Goal: Task Accomplishment & Management: Use online tool/utility

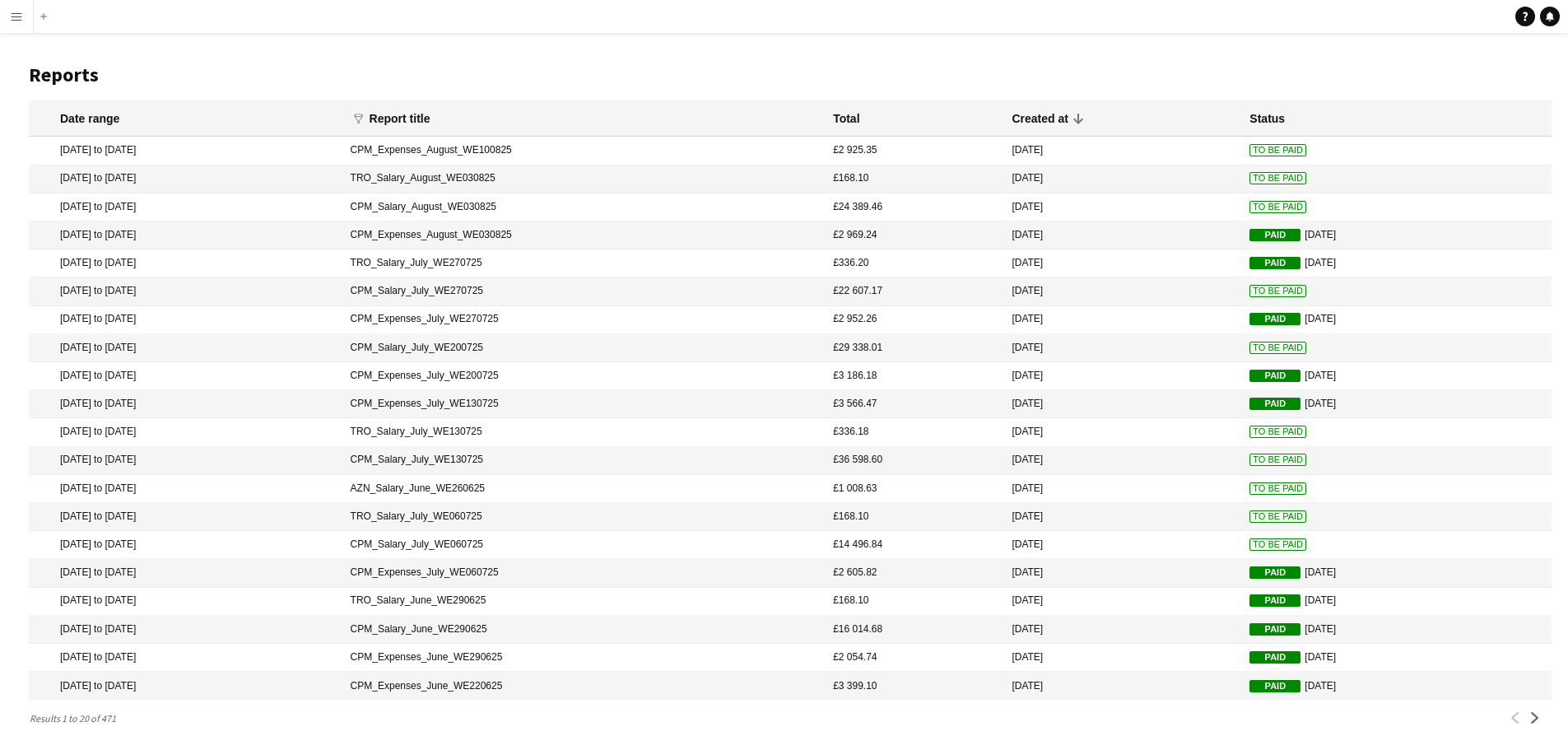
click at [14, 14] on app-icon "Menu" at bounding box center [17, 17] width 13 height 13
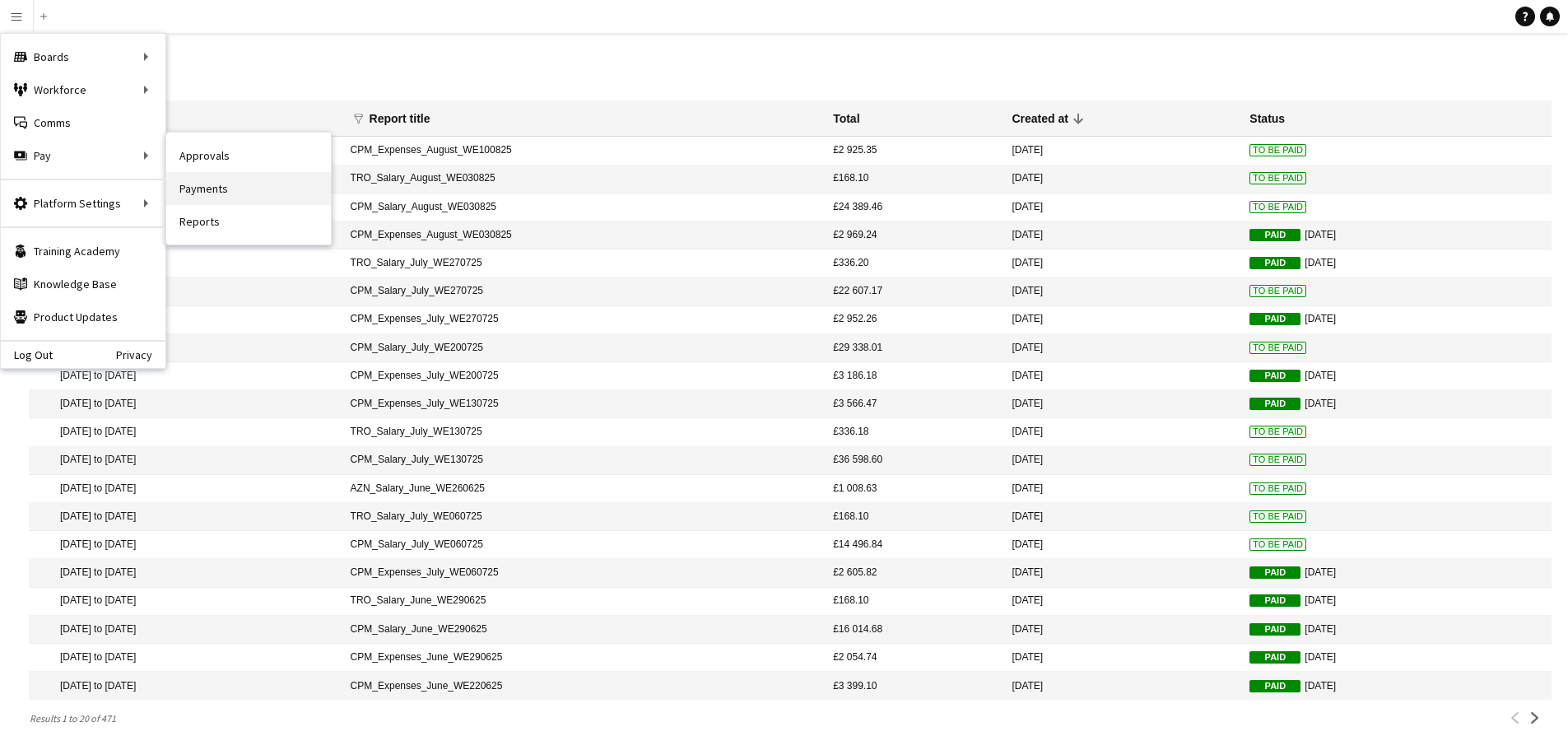
click at [225, 184] on link "Payments" at bounding box center [248, 189] width 165 height 33
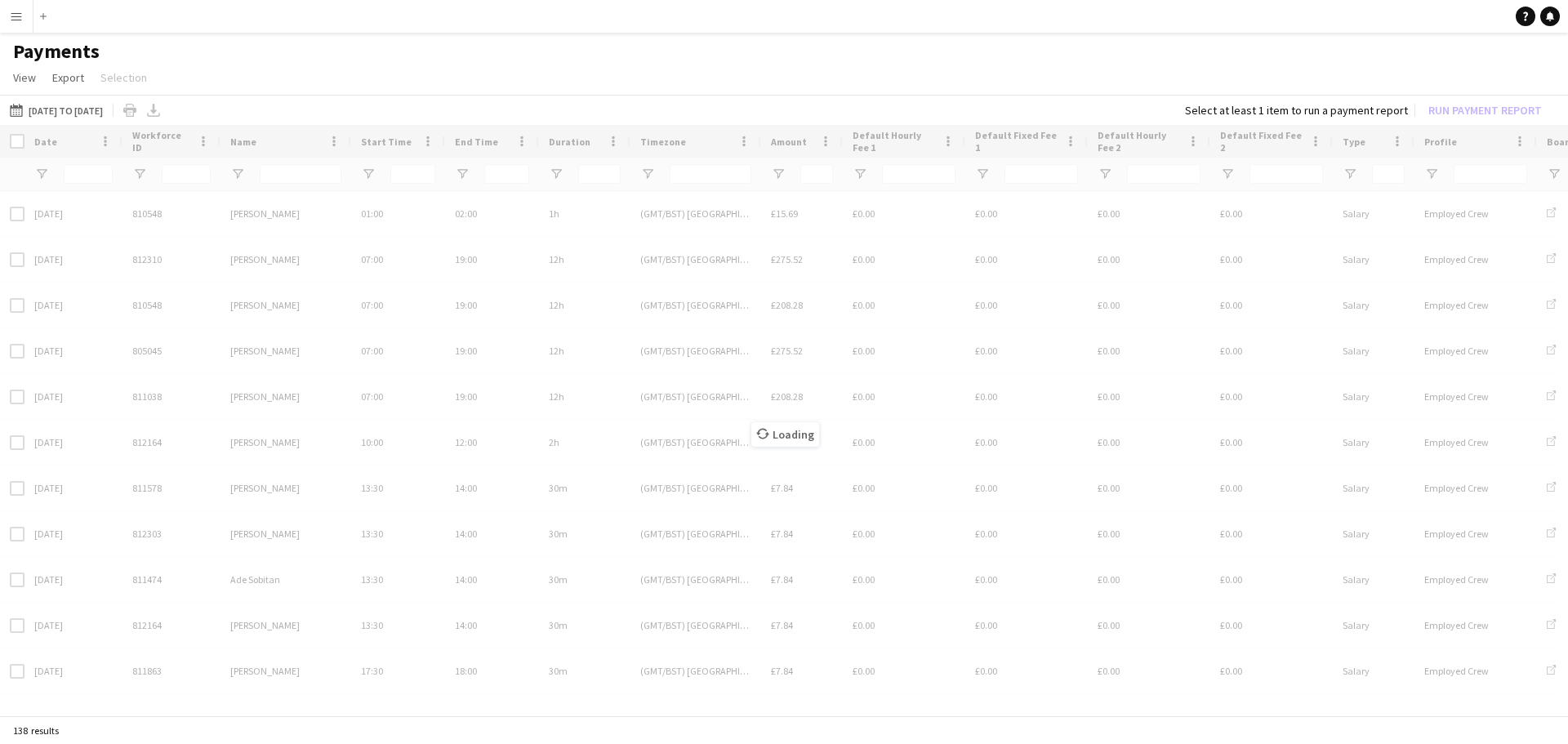
type input "***"
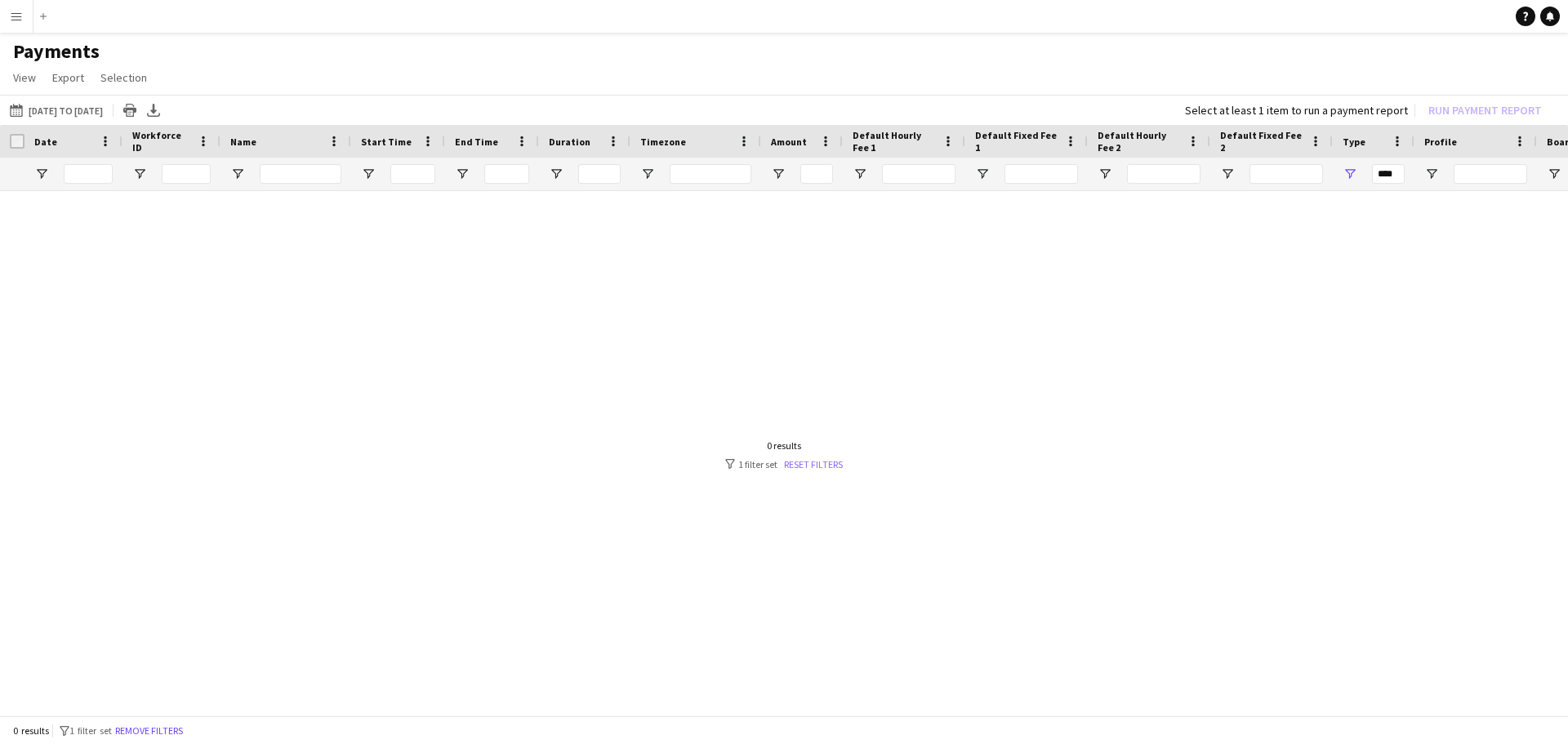
click at [799, 464] on link "Reset filters" at bounding box center [814, 464] width 59 height 12
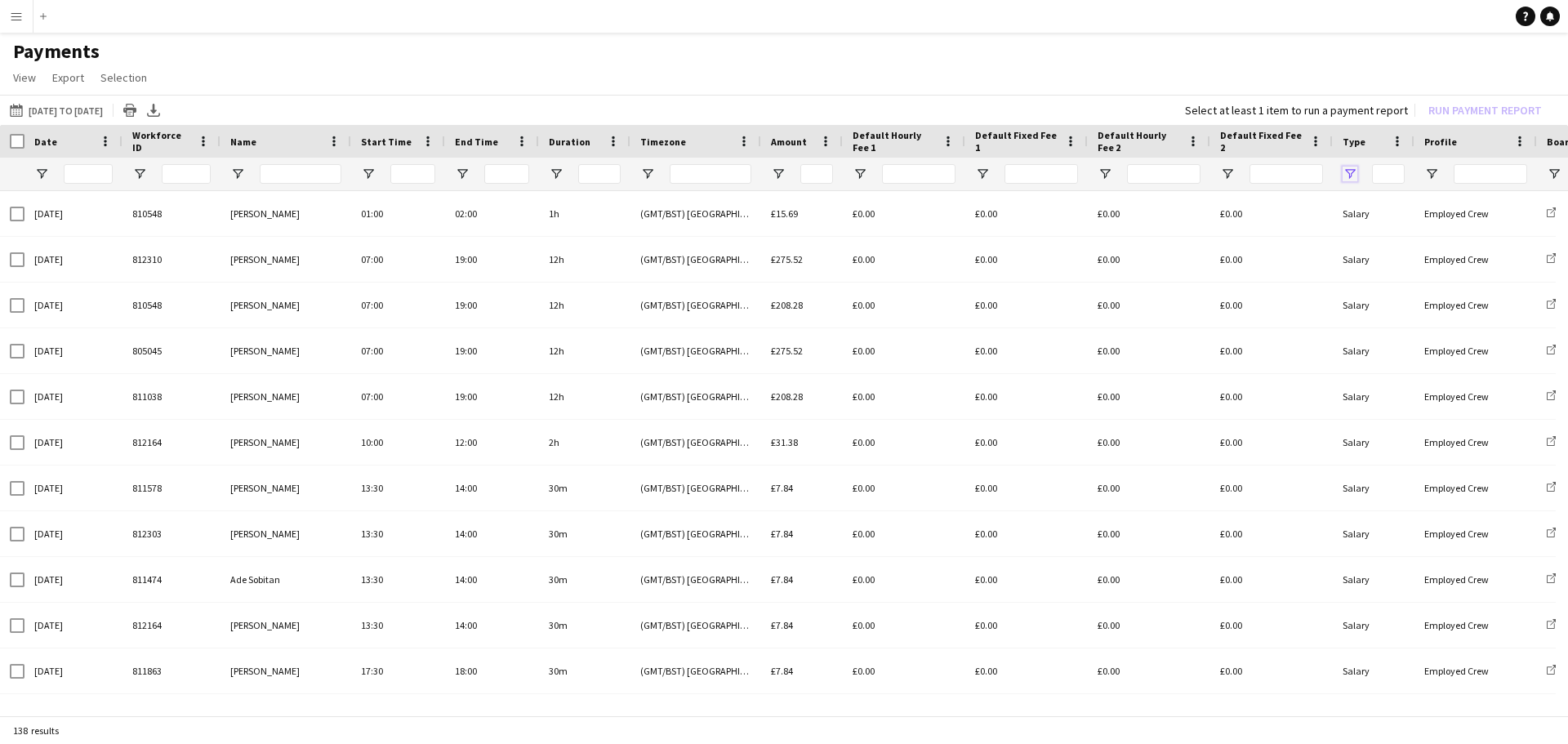
click at [1347, 173] on span "Open Filter Menu" at bounding box center [1350, 174] width 15 height 15
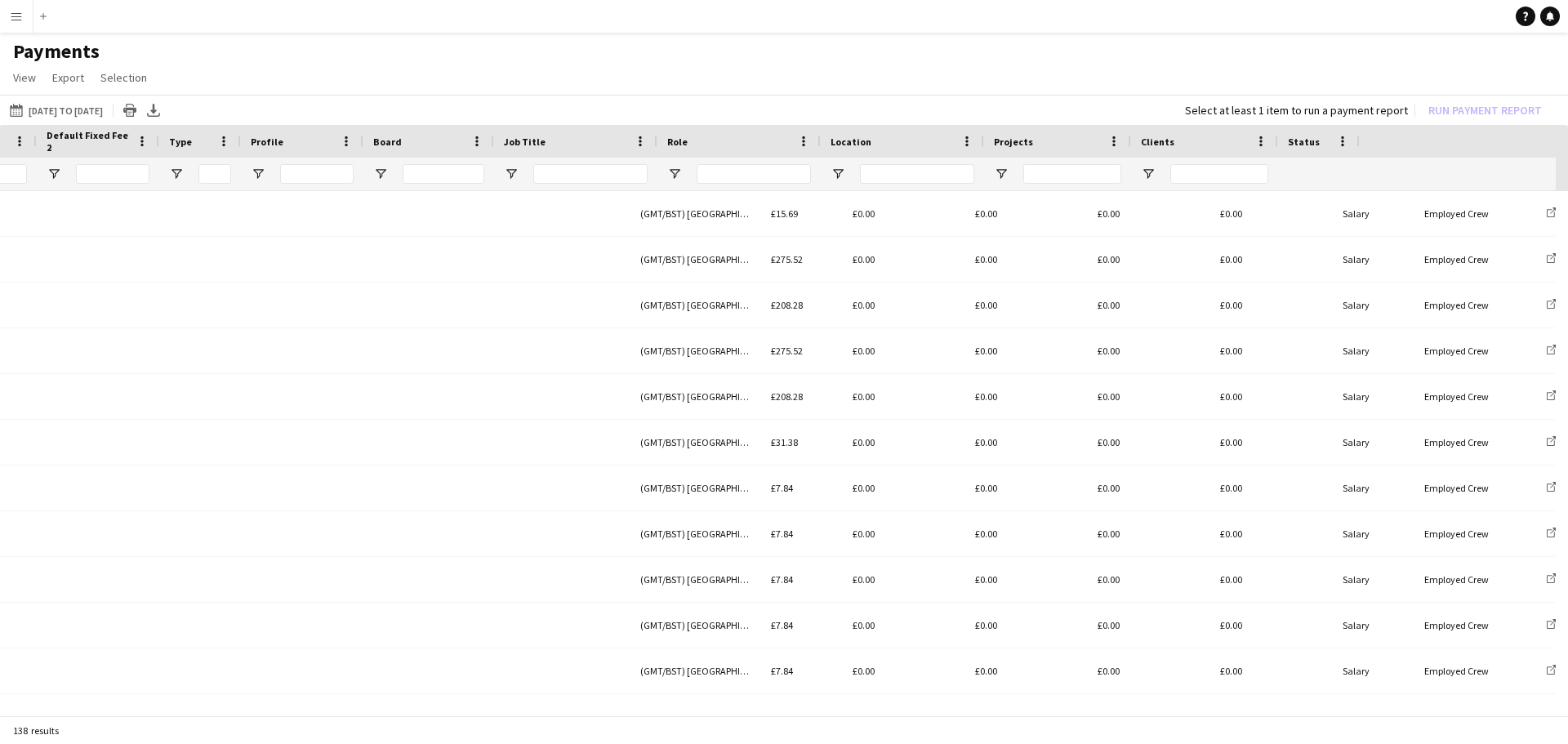
scroll to position [0, 1173]
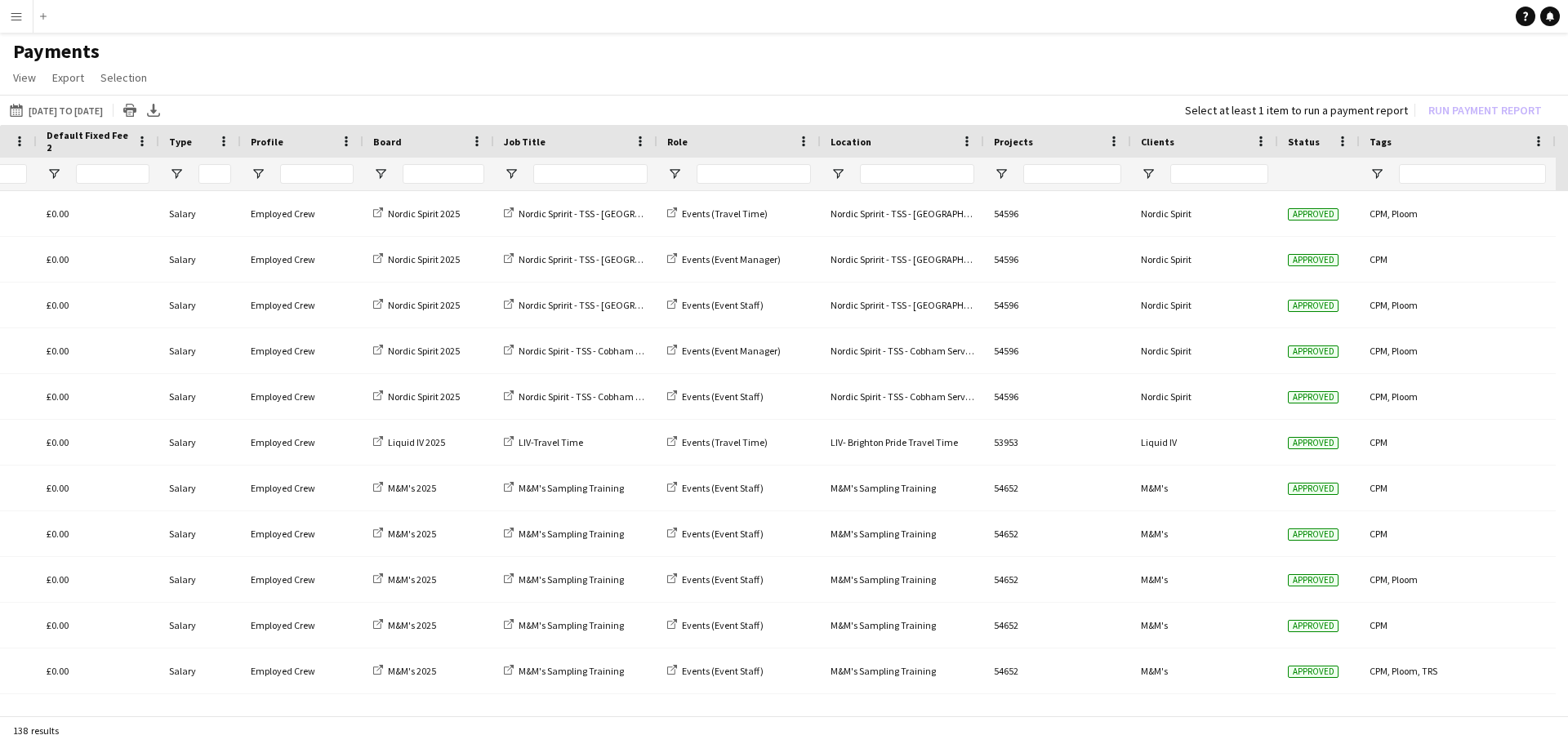
click at [1379, 163] on div at bounding box center [1458, 174] width 196 height 33
click at [1378, 176] on span "Open Filter Menu" at bounding box center [1377, 174] width 15 height 15
type input "**********"
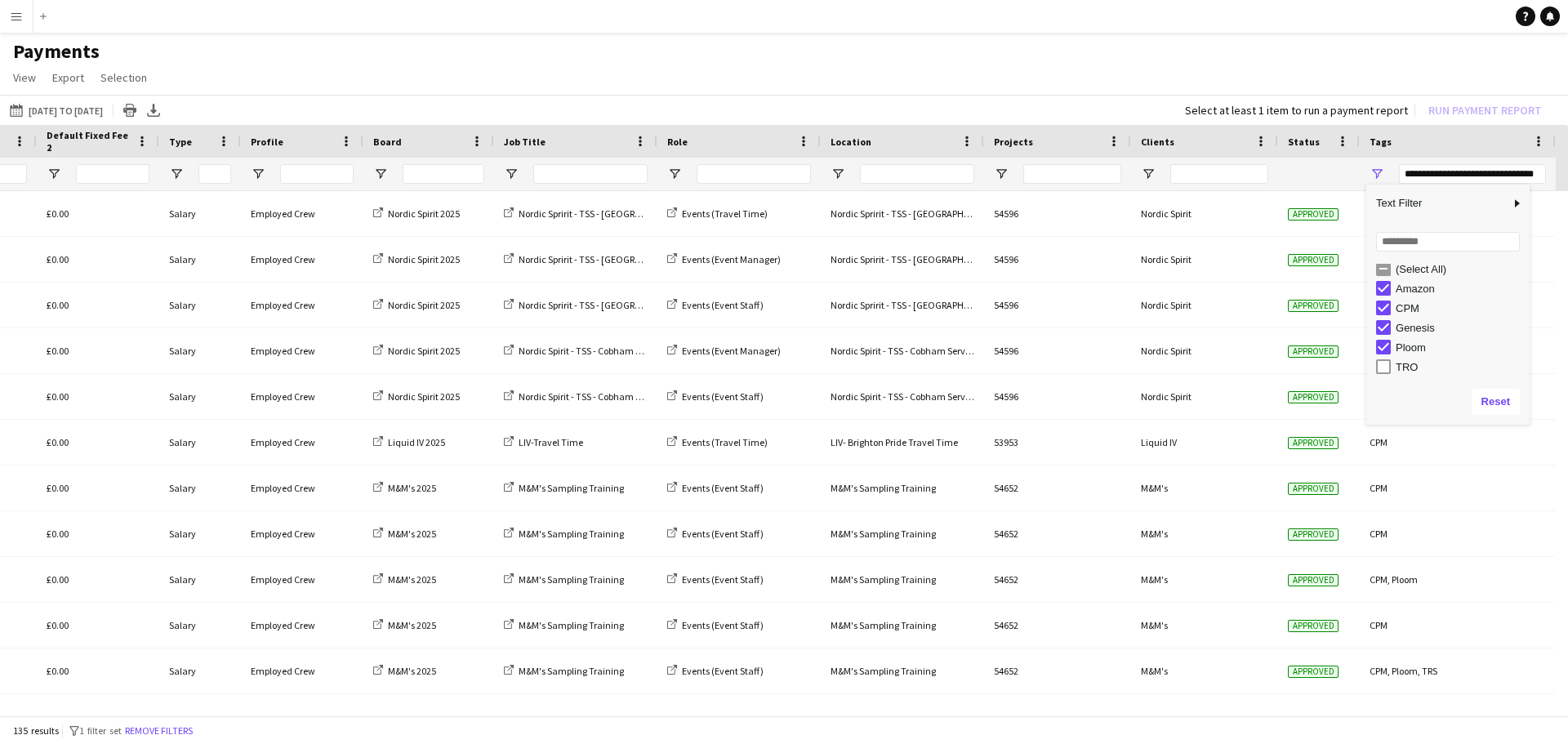
click at [1105, 53] on h1 "Payments" at bounding box center [784, 52] width 1568 height 25
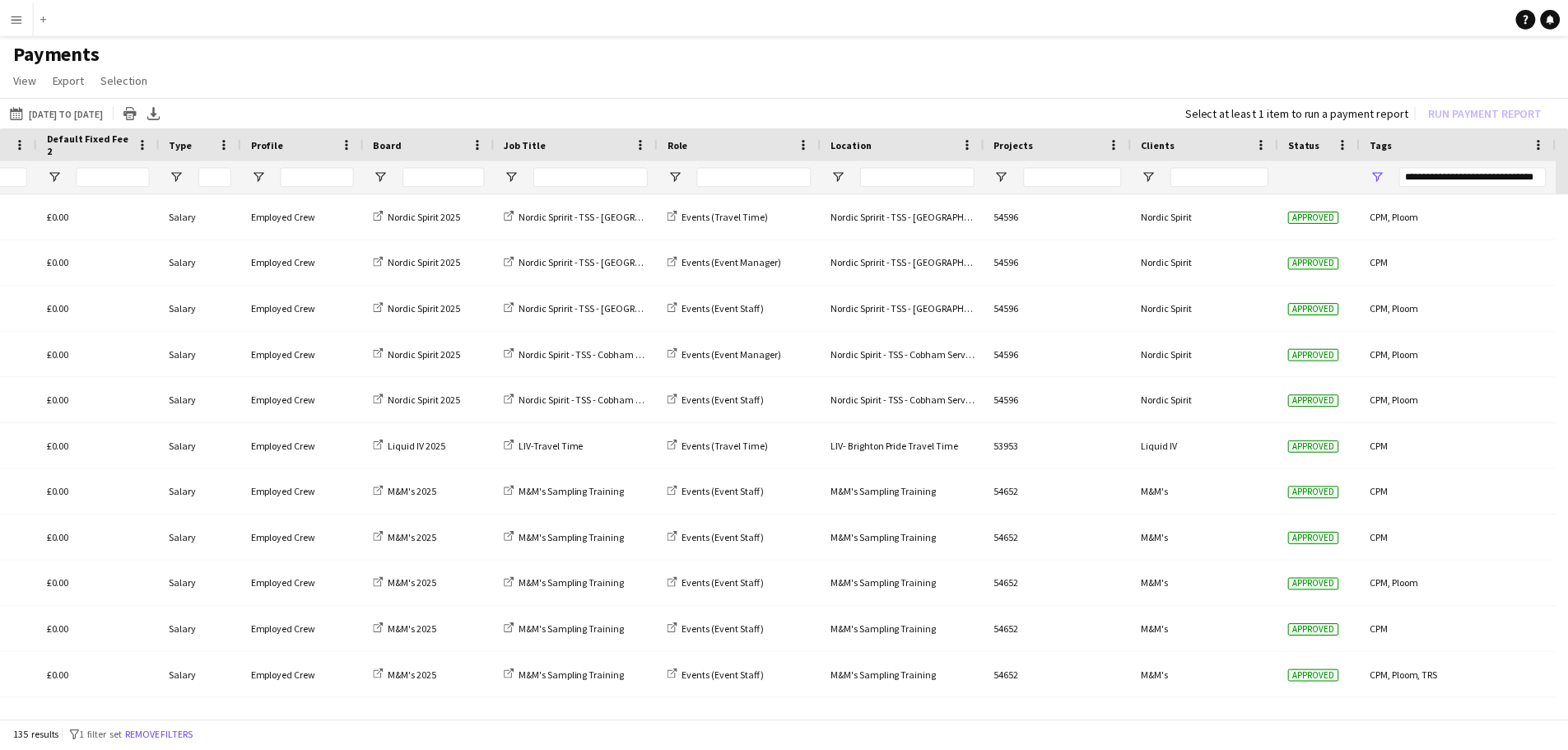
scroll to position [0, 0]
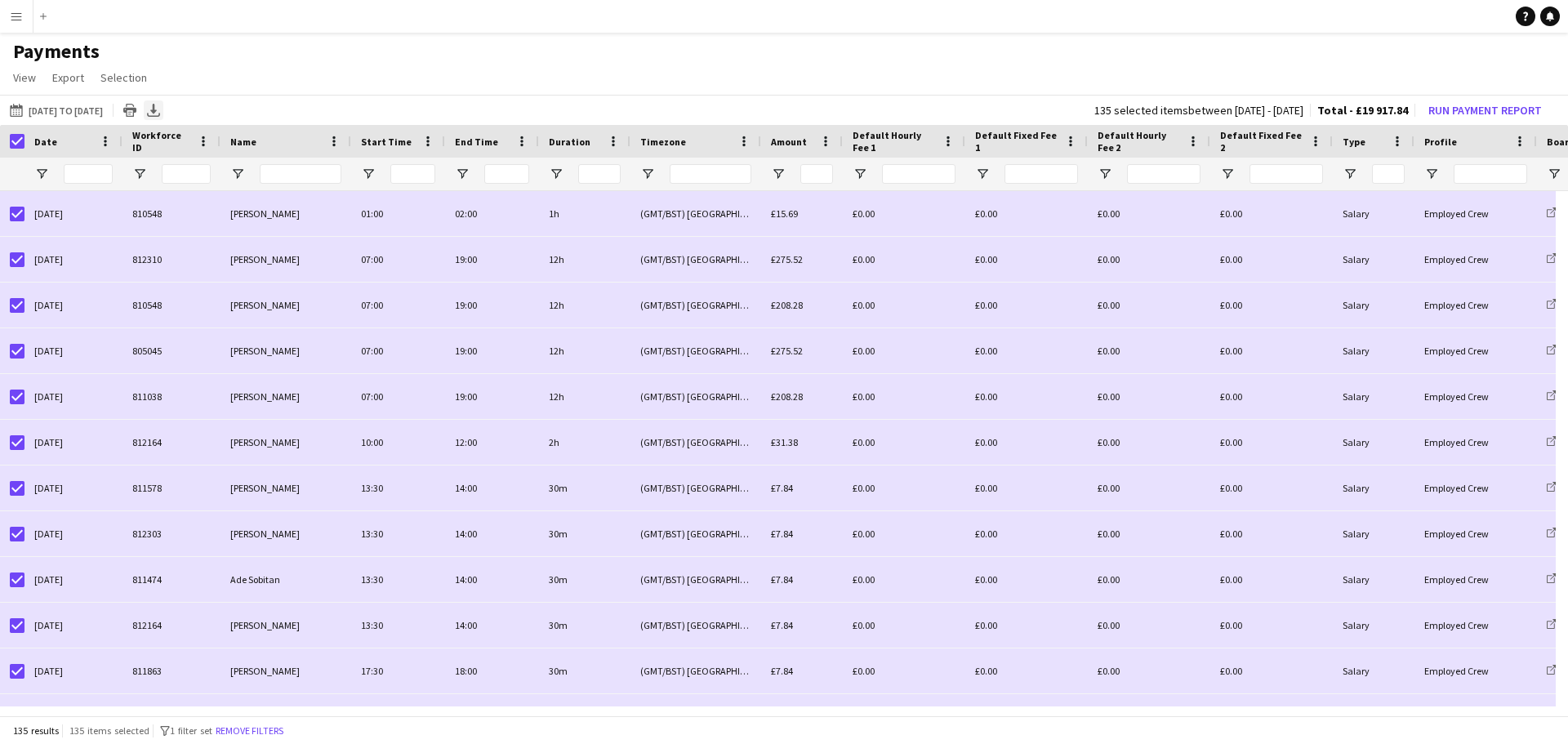
click at [160, 113] on icon "Export XLSX" at bounding box center [154, 110] width 13 height 13
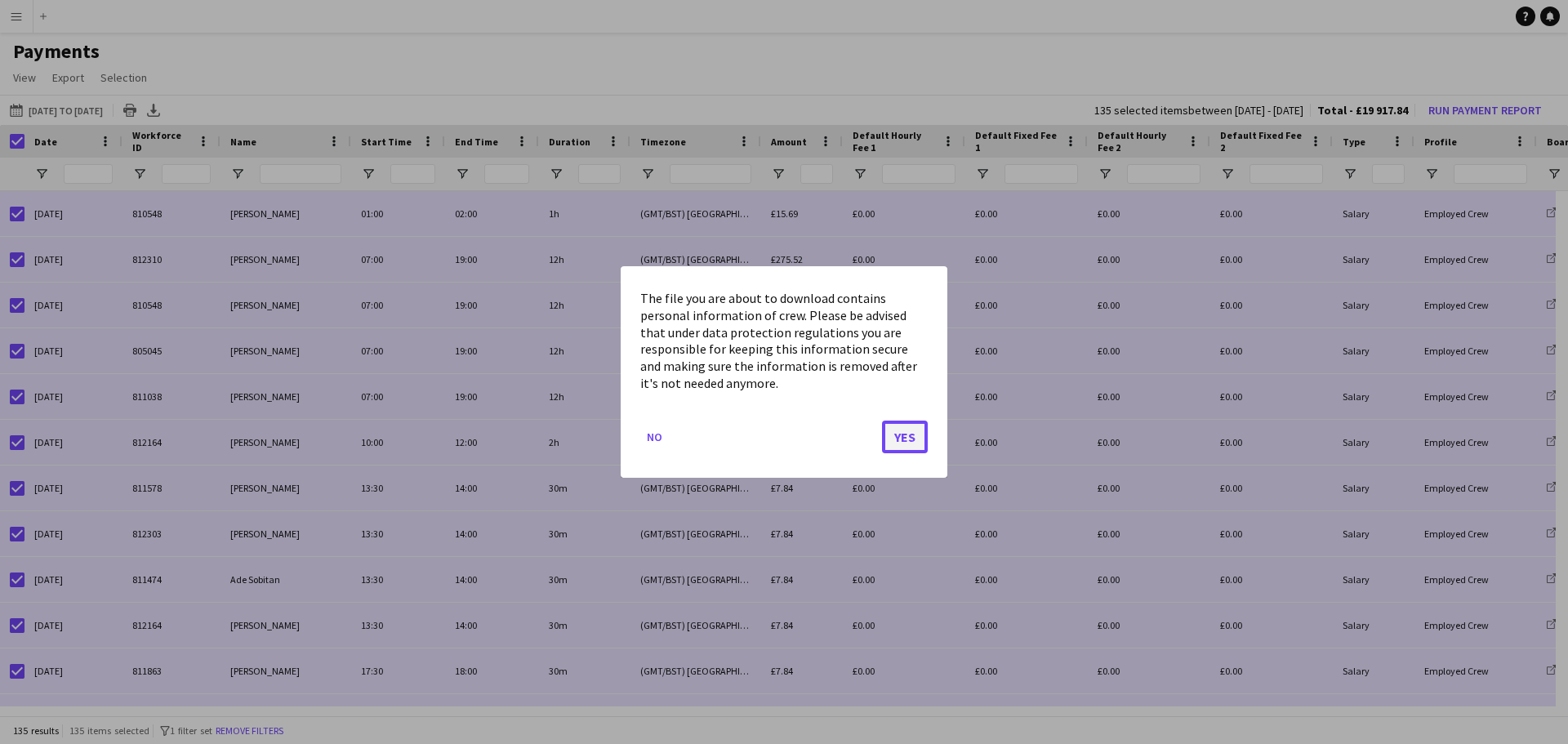
click at [910, 429] on button "Yes" at bounding box center [905, 437] width 46 height 33
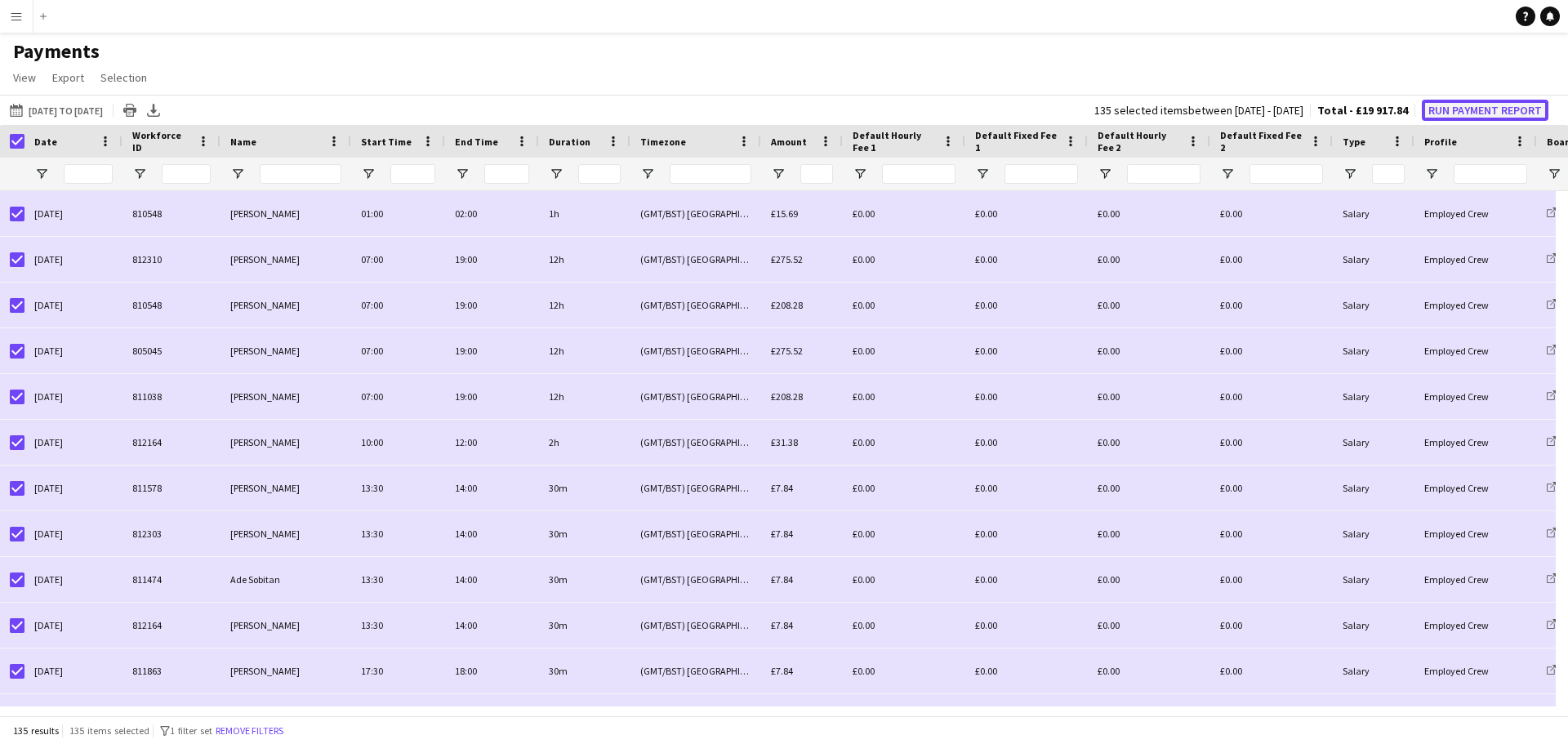
click at [1463, 105] on button "Run Payment Report" at bounding box center [1485, 109] width 127 height 21
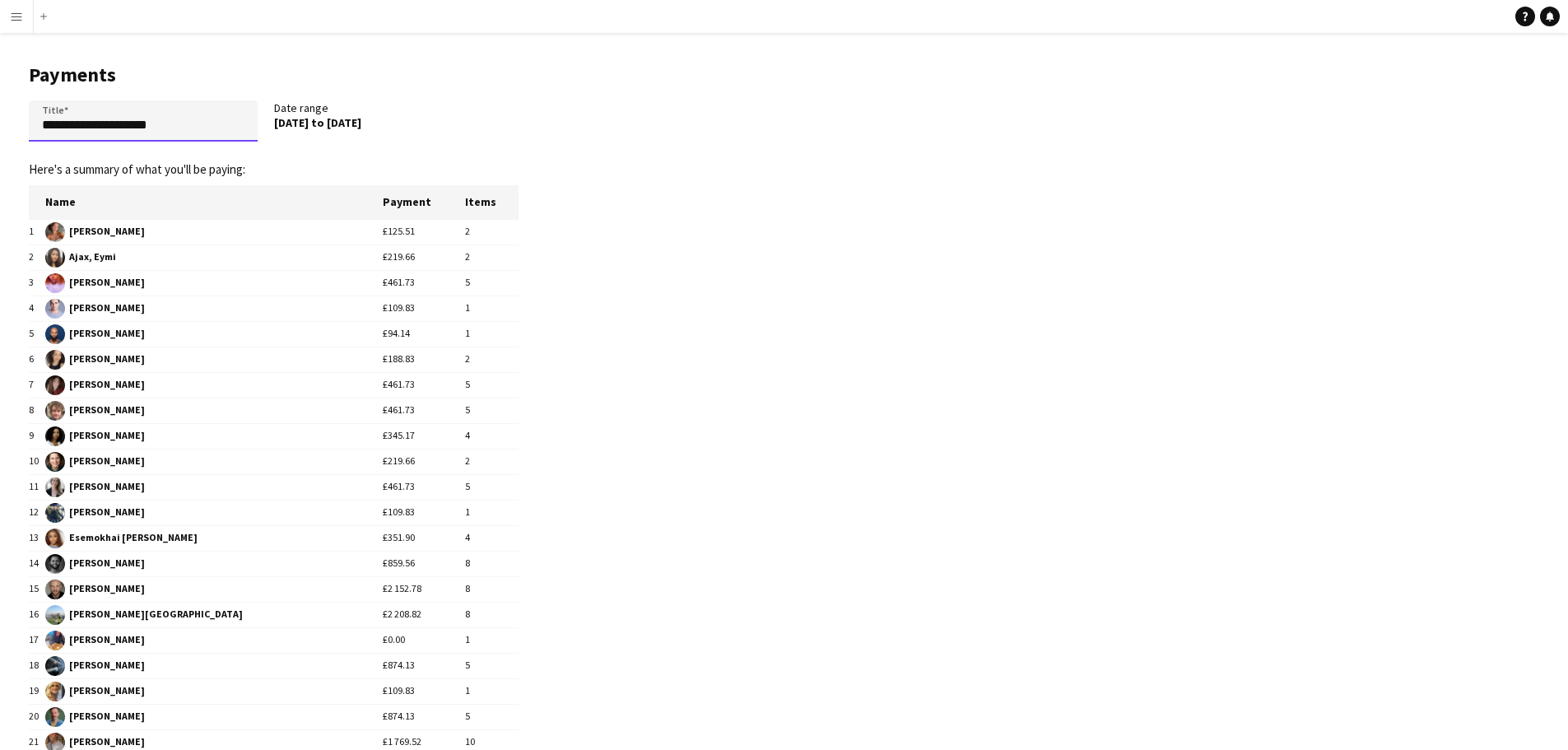
click at [205, 128] on input "**********" at bounding box center [143, 121] width 229 height 41
drag, startPoint x: 204, startPoint y: 128, endPoint x: -4, endPoint y: 135, distance: 208.1
click at [0, 135] on html "**********" at bounding box center [784, 630] width 1568 height 1262
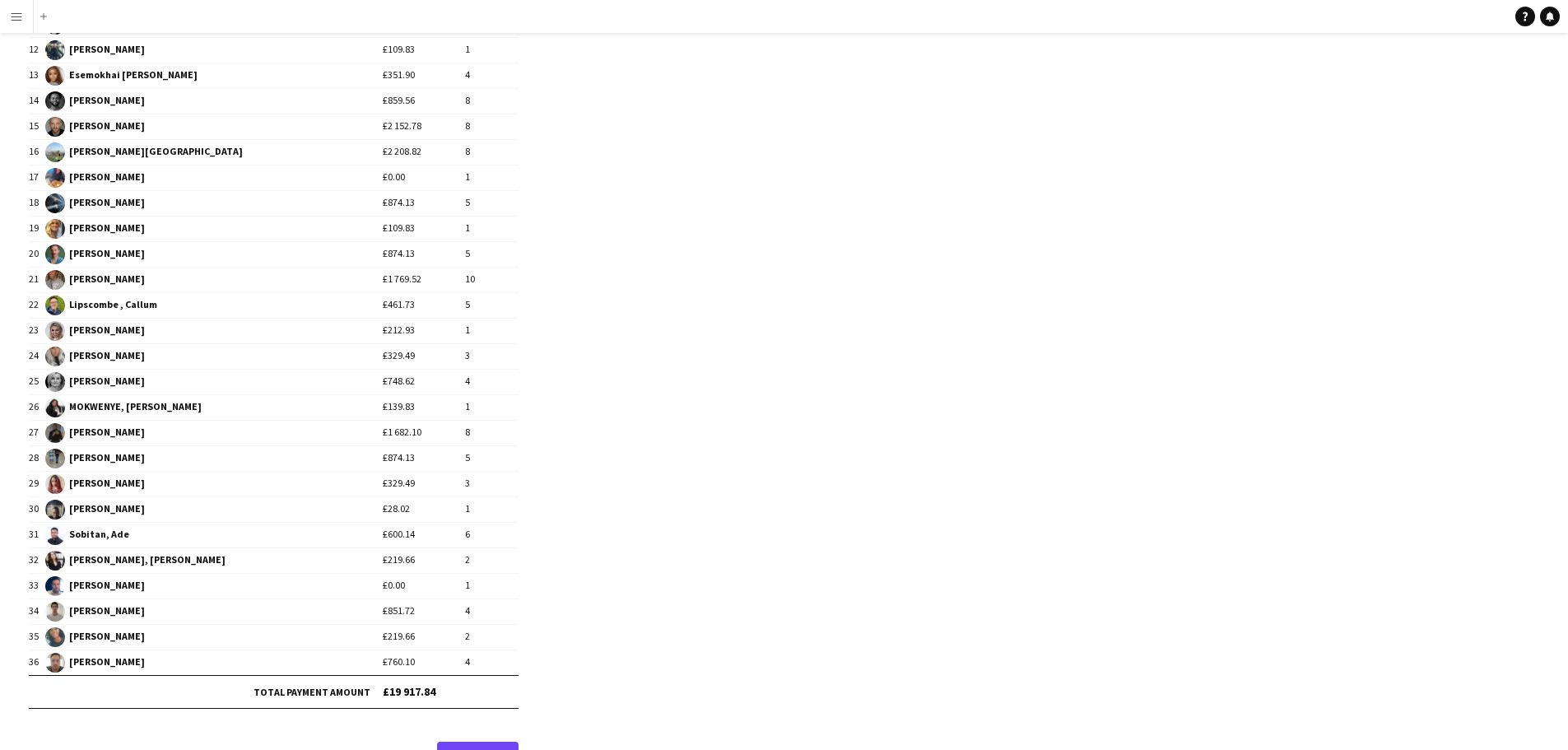
scroll to position [512, 0]
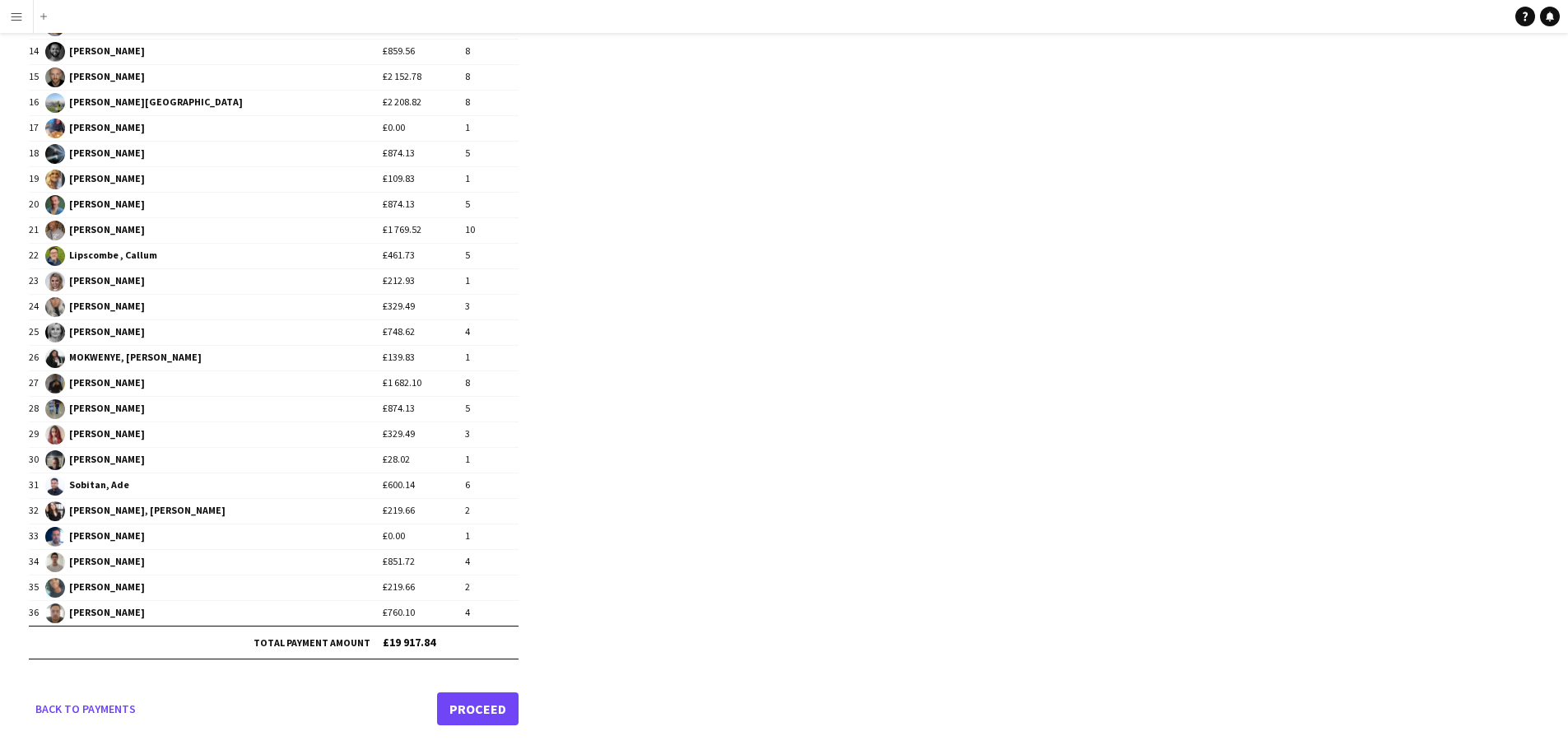
type input "**********"
click at [487, 709] on link "Proceed" at bounding box center [478, 709] width 82 height 33
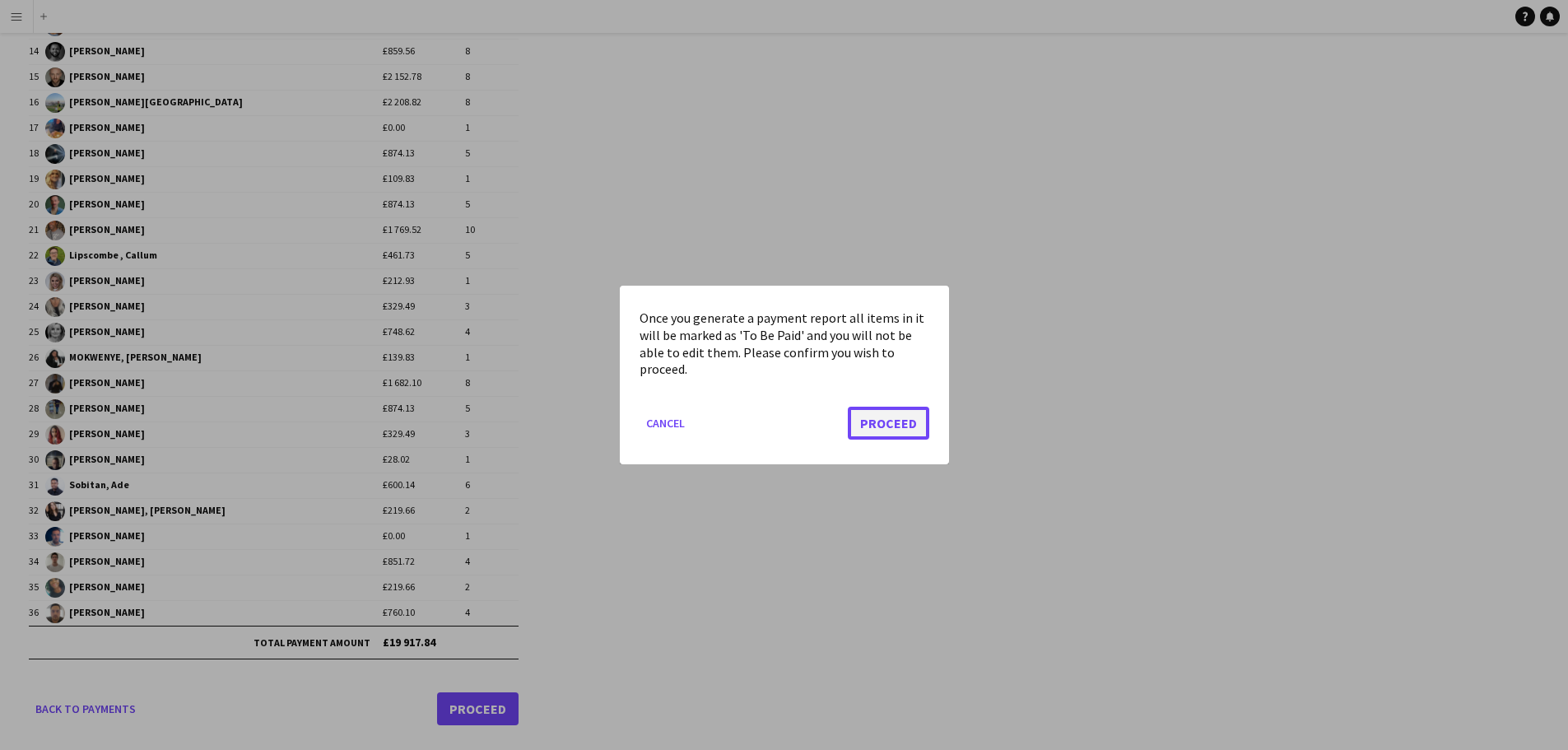
click at [872, 423] on button "Proceed" at bounding box center [889, 424] width 82 height 33
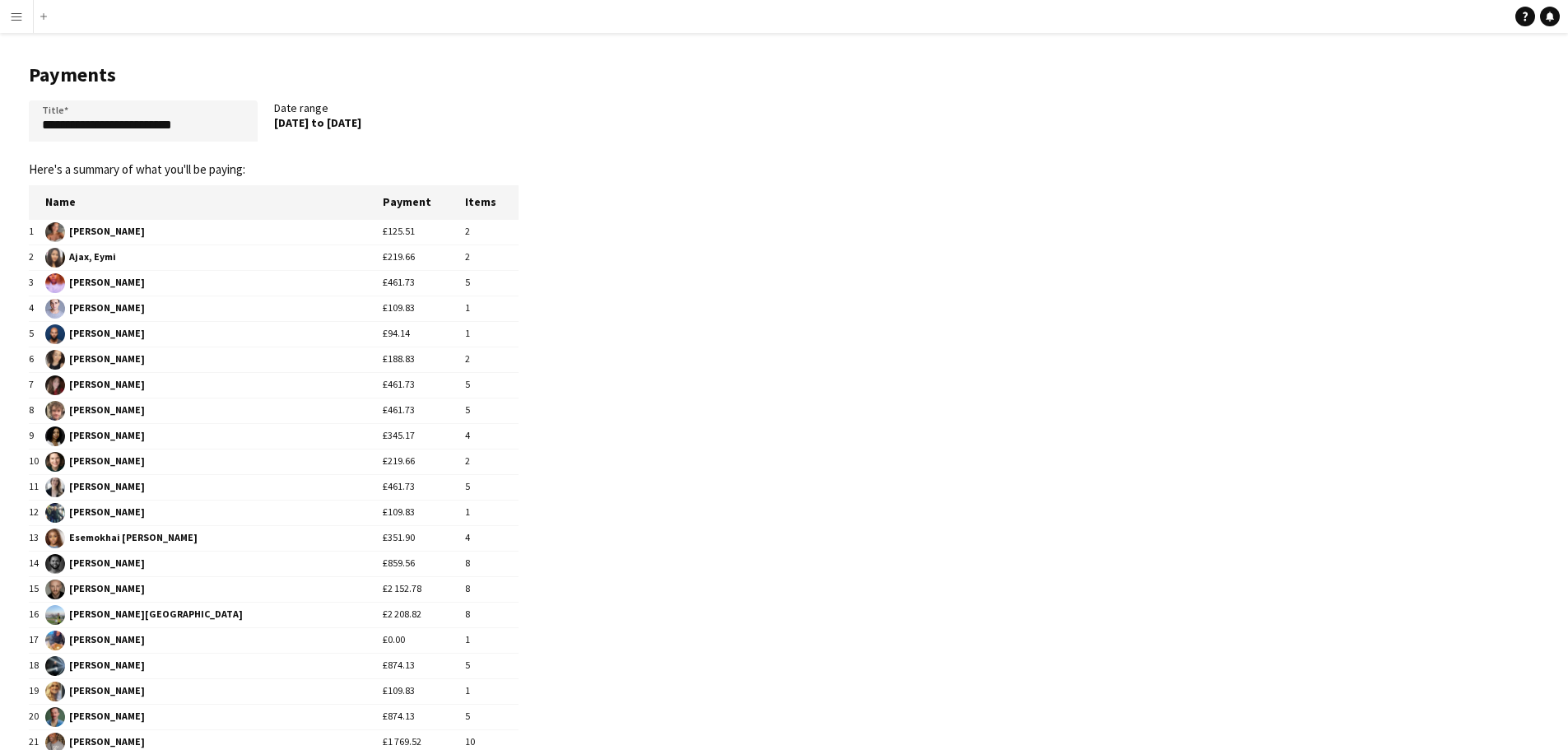
scroll to position [512, 0]
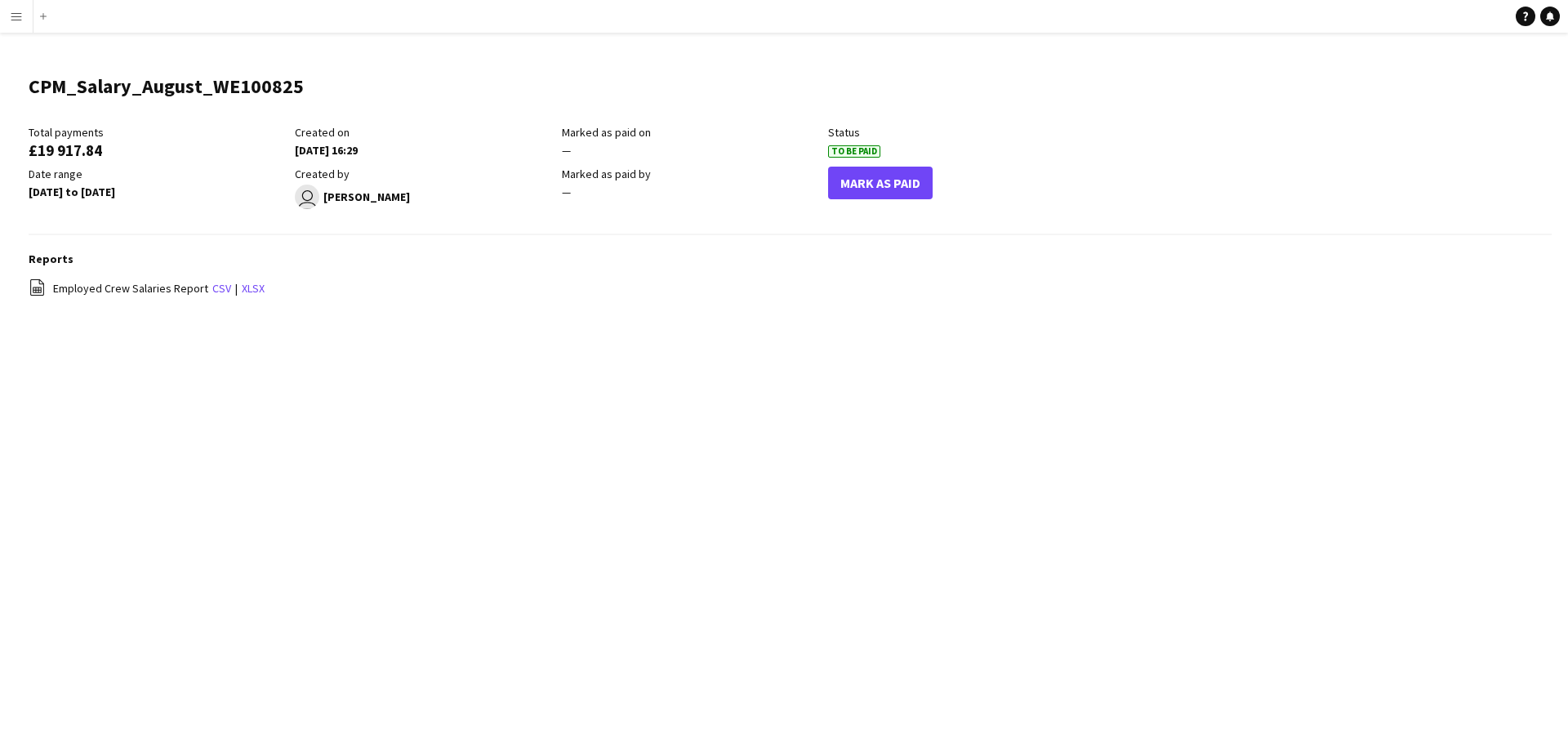
click at [13, 16] on app-icon "Menu" at bounding box center [17, 17] width 13 height 13
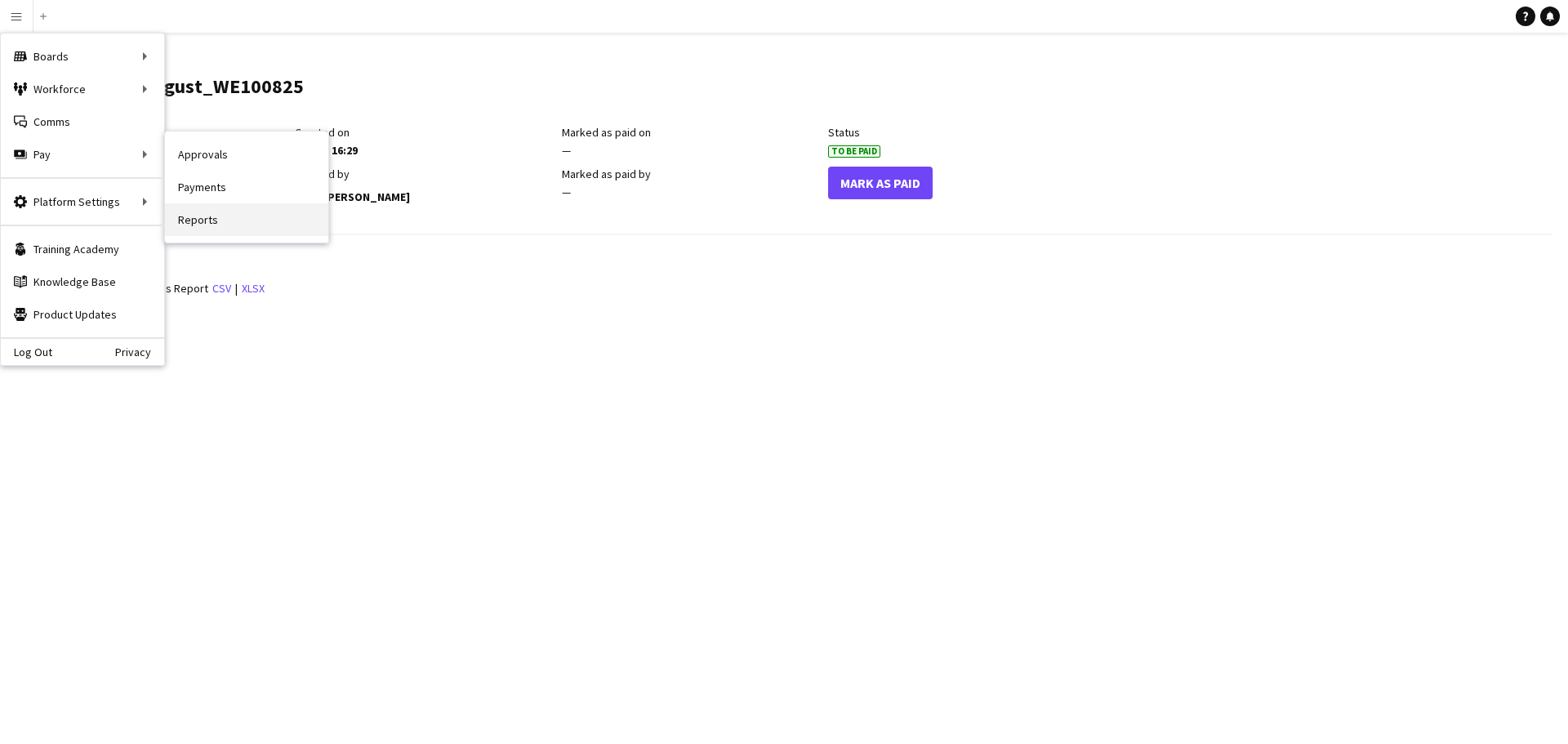
click at [195, 225] on link "Reports" at bounding box center [246, 220] width 164 height 33
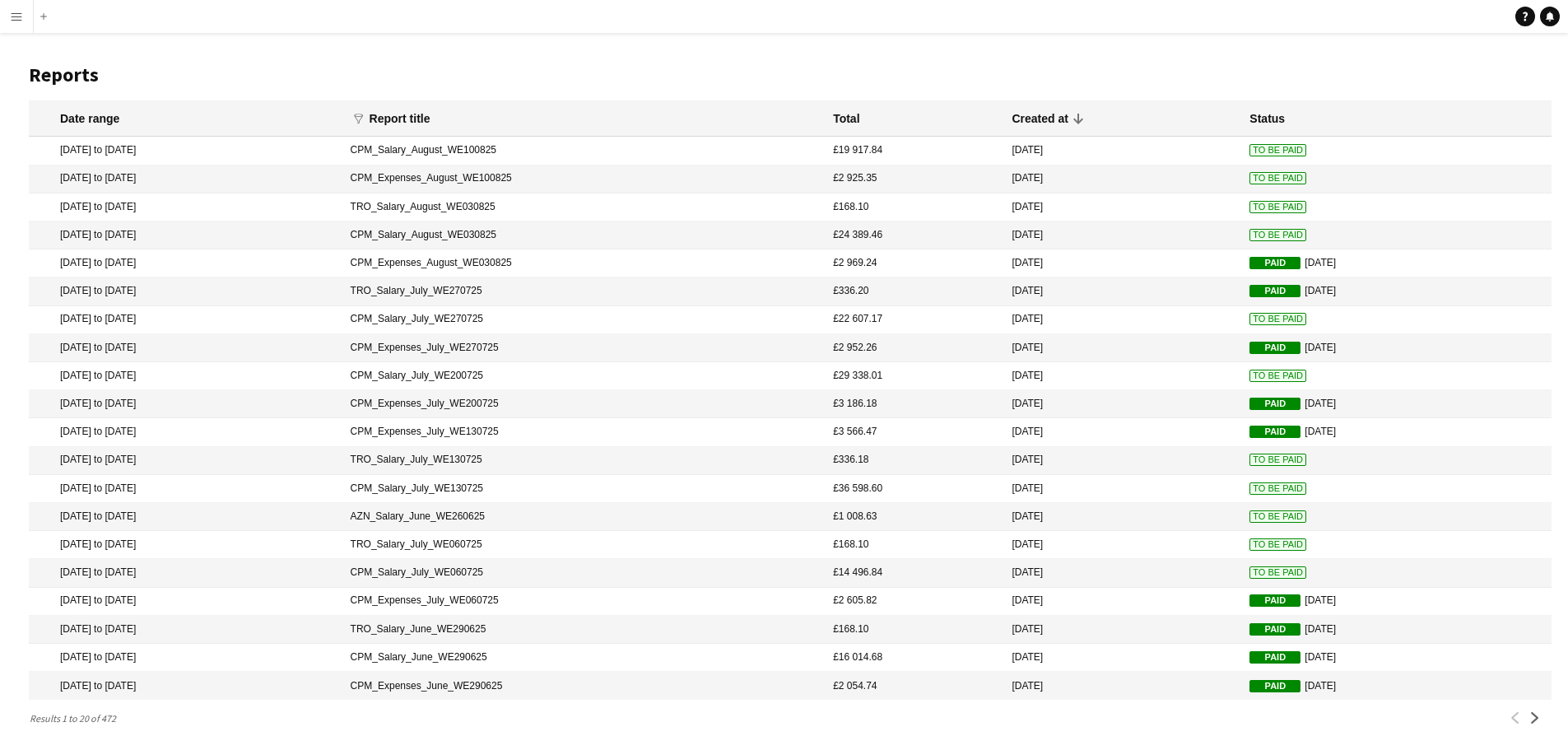
click at [19, 11] on app-icon "Menu" at bounding box center [17, 17] width 13 height 13
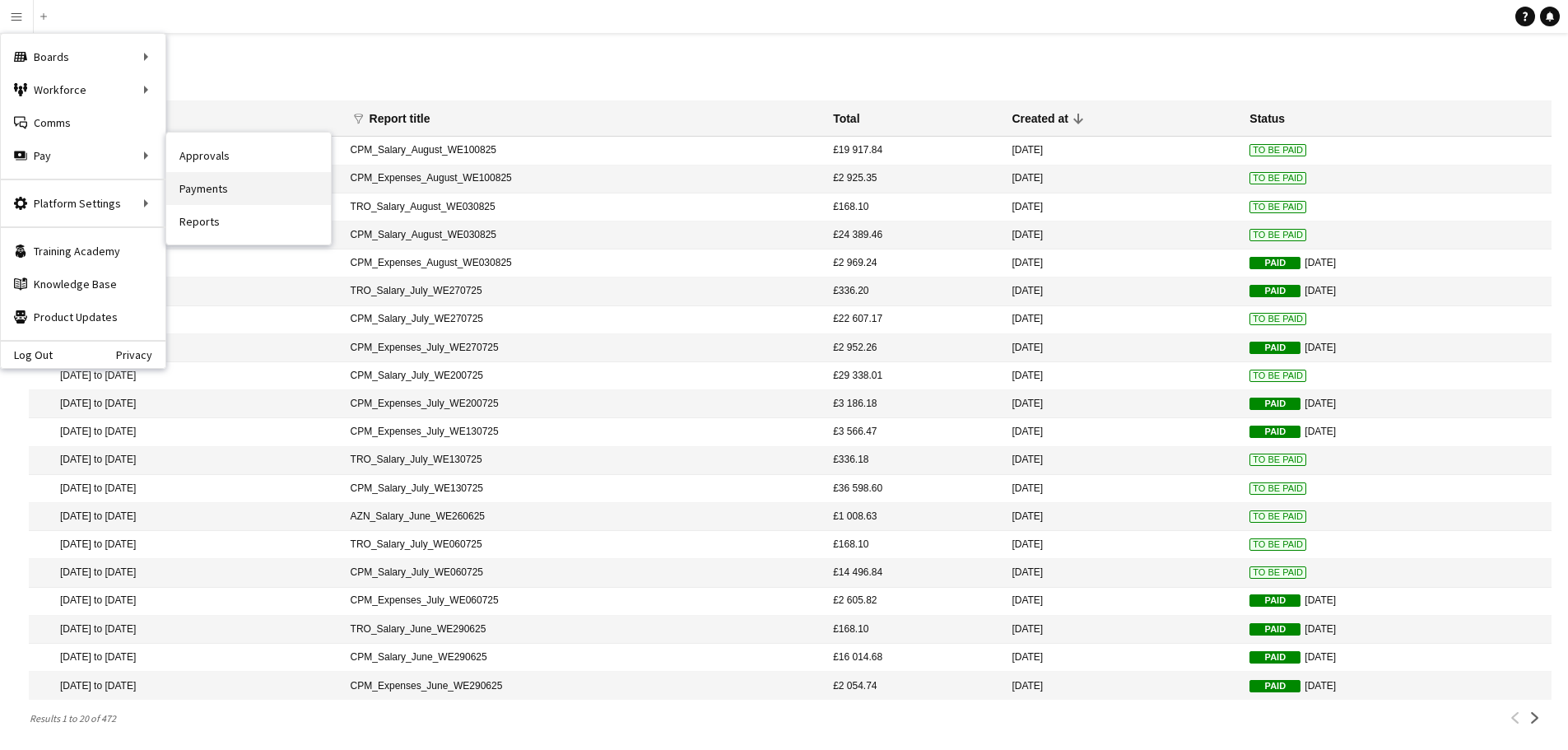
click at [192, 184] on link "Payments" at bounding box center [248, 189] width 165 height 33
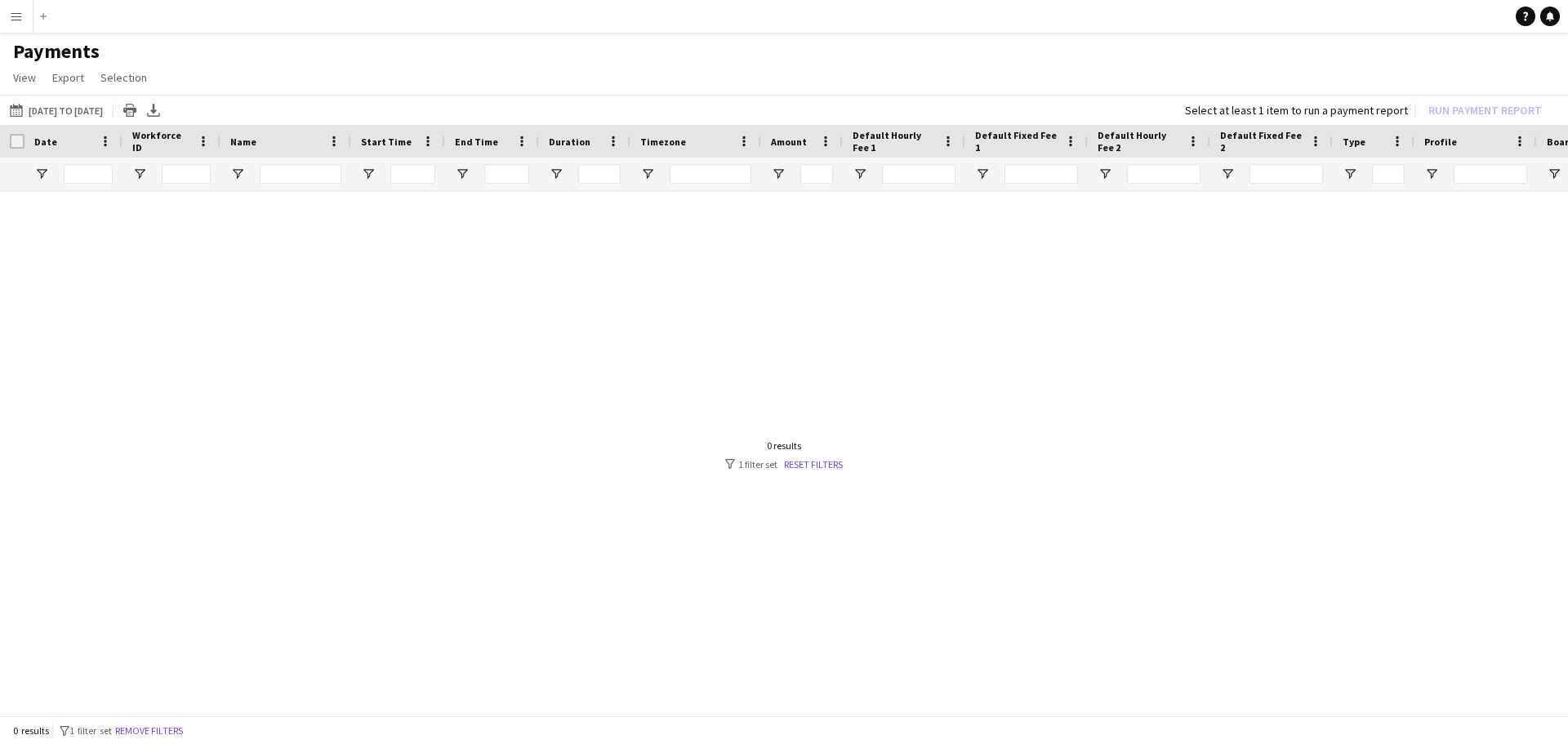
click at [797, 472] on div at bounding box center [784, 449] width 1568 height 515
click at [796, 465] on link "Reset filters" at bounding box center [814, 464] width 59 height 12
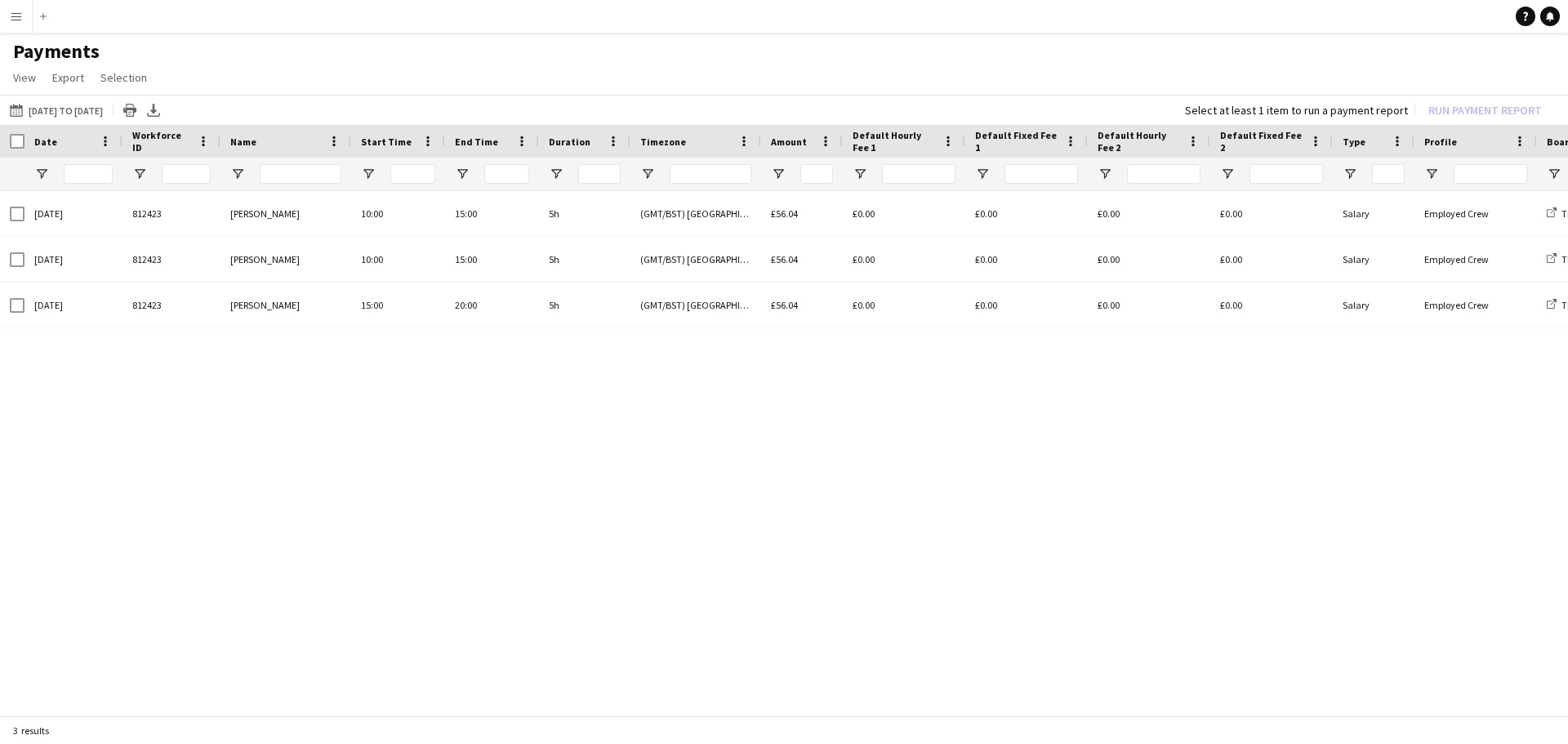
click at [9, 716] on div "3 results" at bounding box center [784, 730] width 1568 height 28
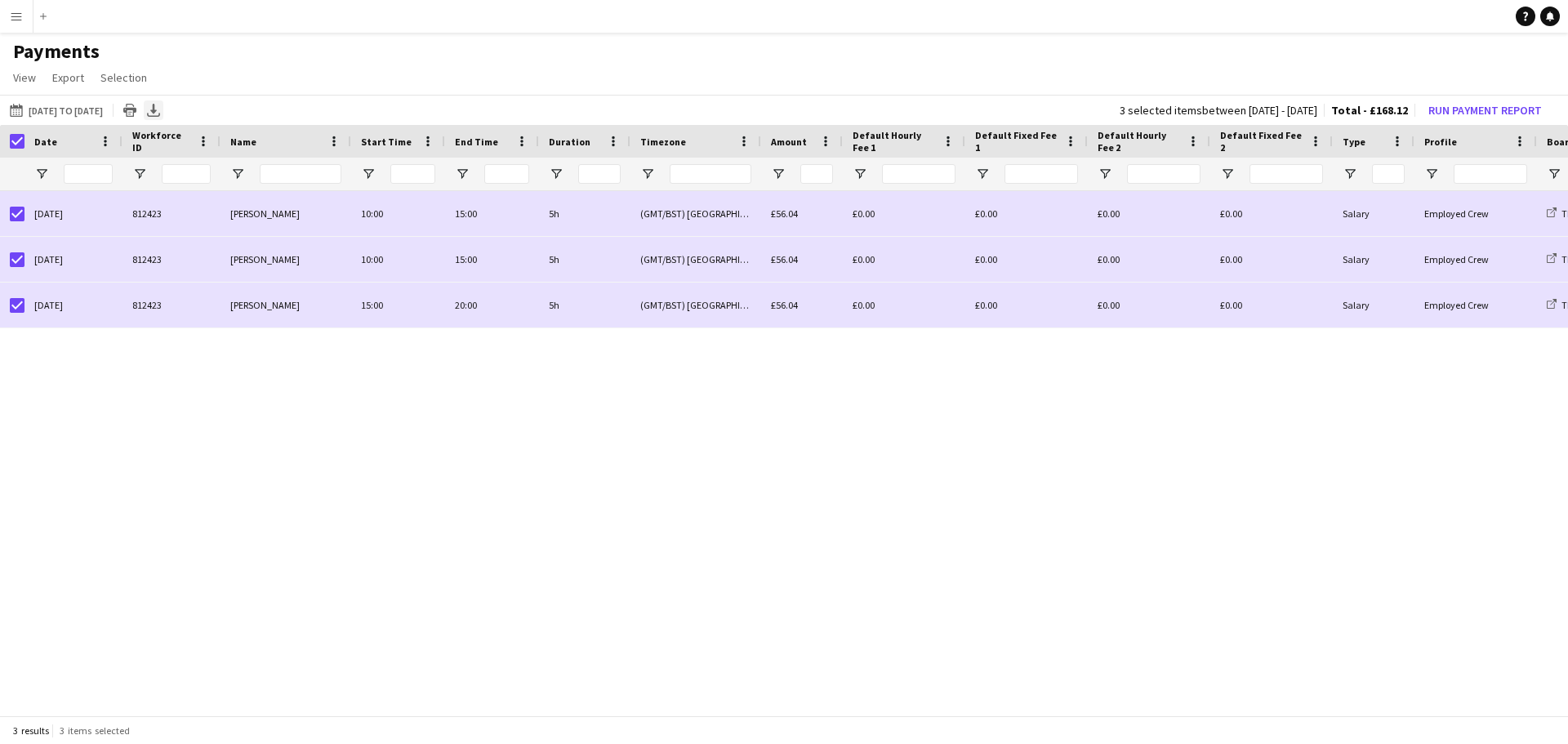
click at [160, 107] on icon "Export XLSX" at bounding box center [154, 110] width 13 height 13
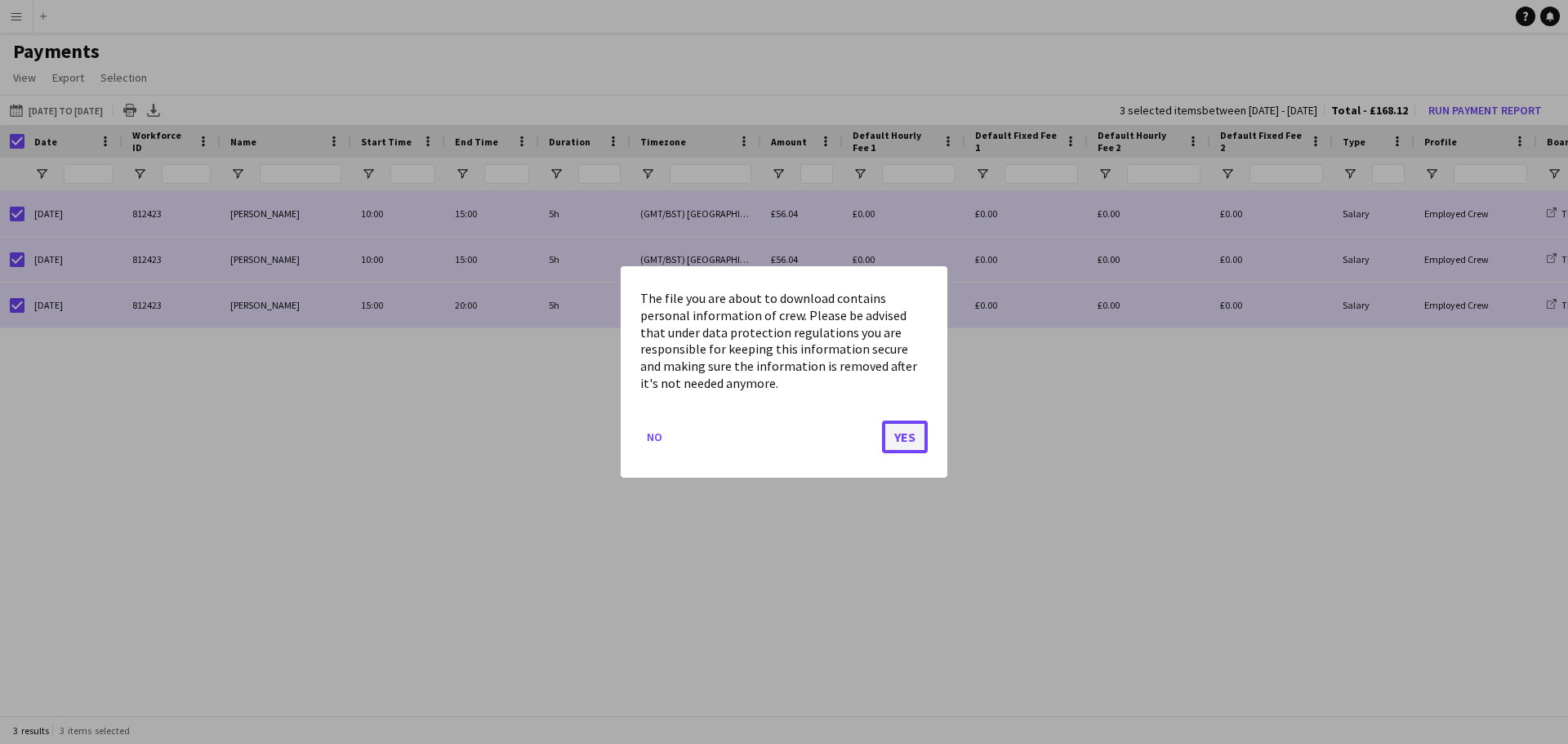
click at [907, 438] on button "Yes" at bounding box center [905, 437] width 46 height 33
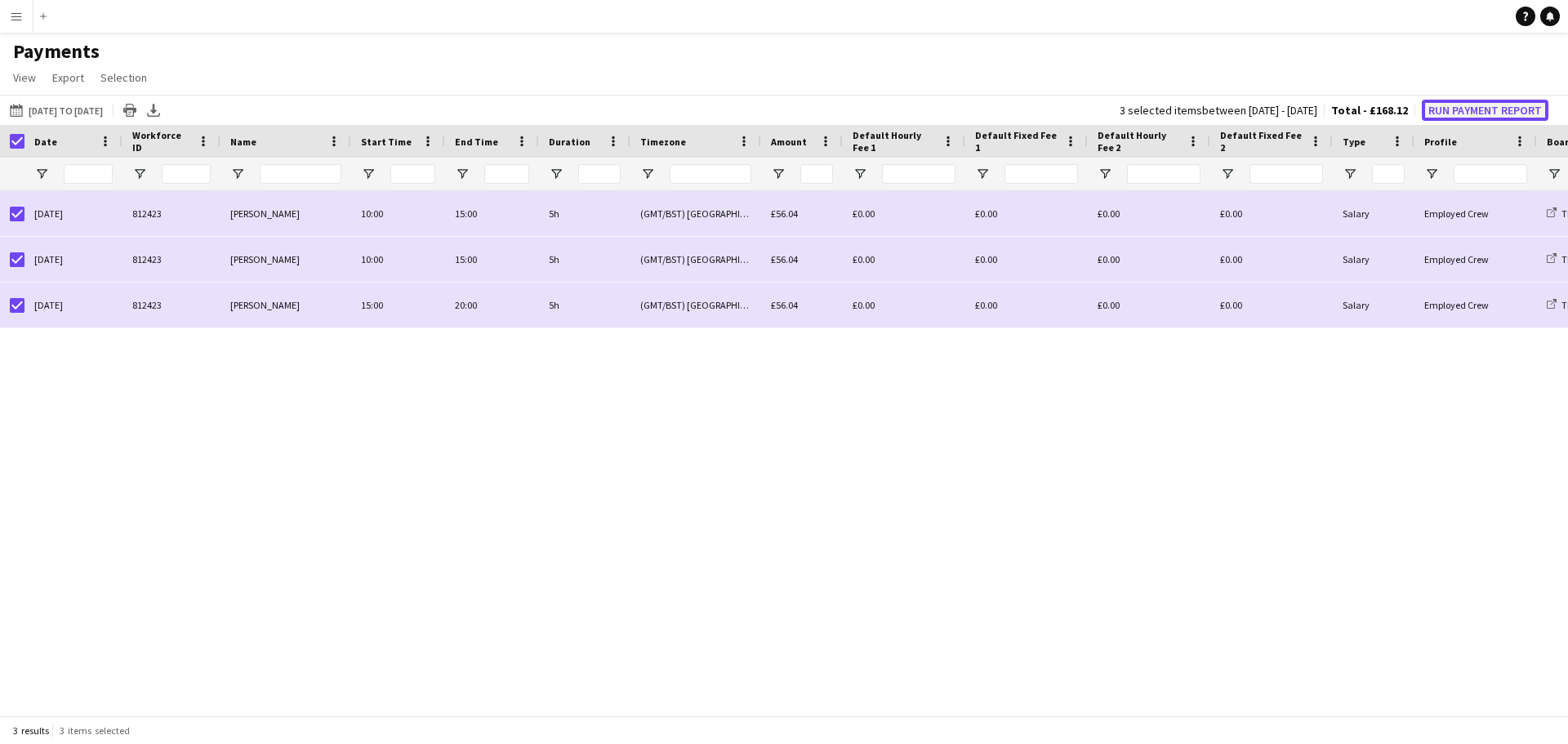
click at [1461, 105] on button "Run Payment Report" at bounding box center [1485, 109] width 127 height 21
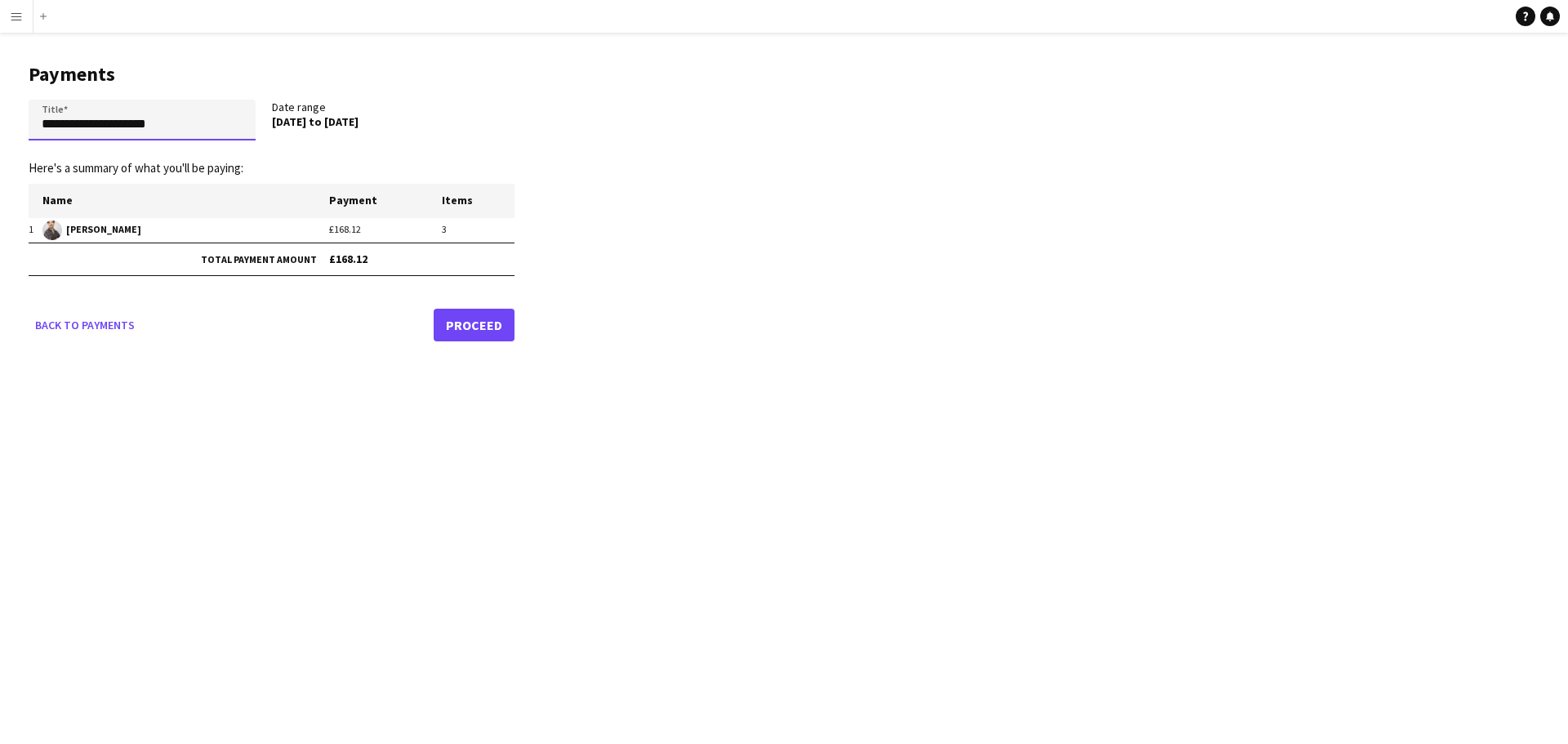
click at [180, 122] on input "**********" at bounding box center [142, 120] width 227 height 40
drag, startPoint x: 198, startPoint y: 128, endPoint x: -6, endPoint y: 132, distance: 204.0
click at [0, 132] on html "**********" at bounding box center [784, 372] width 1568 height 744
type input "**********"
click at [478, 325] on link "Proceed" at bounding box center [475, 326] width 81 height 33
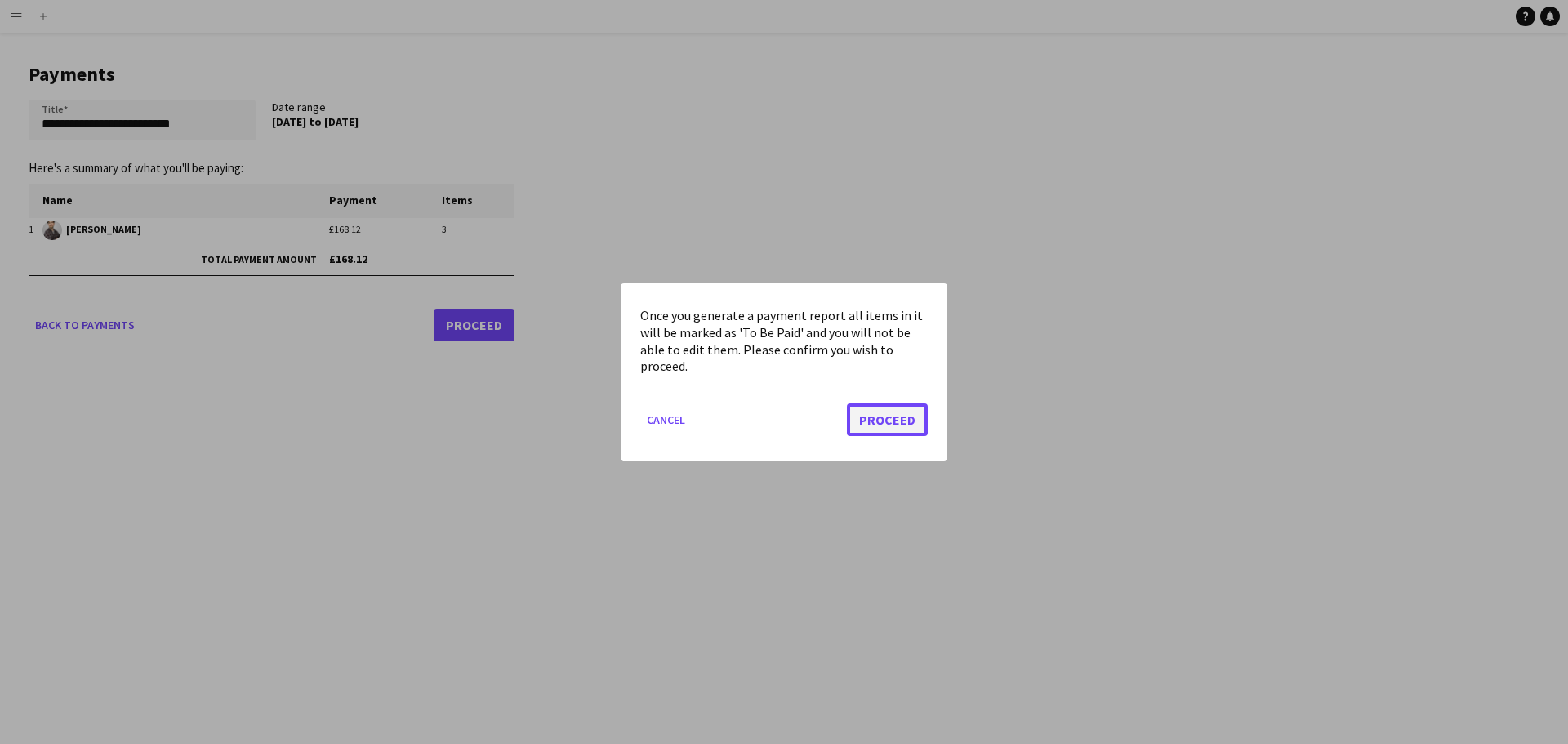
click at [898, 424] on button "Proceed" at bounding box center [887, 420] width 81 height 33
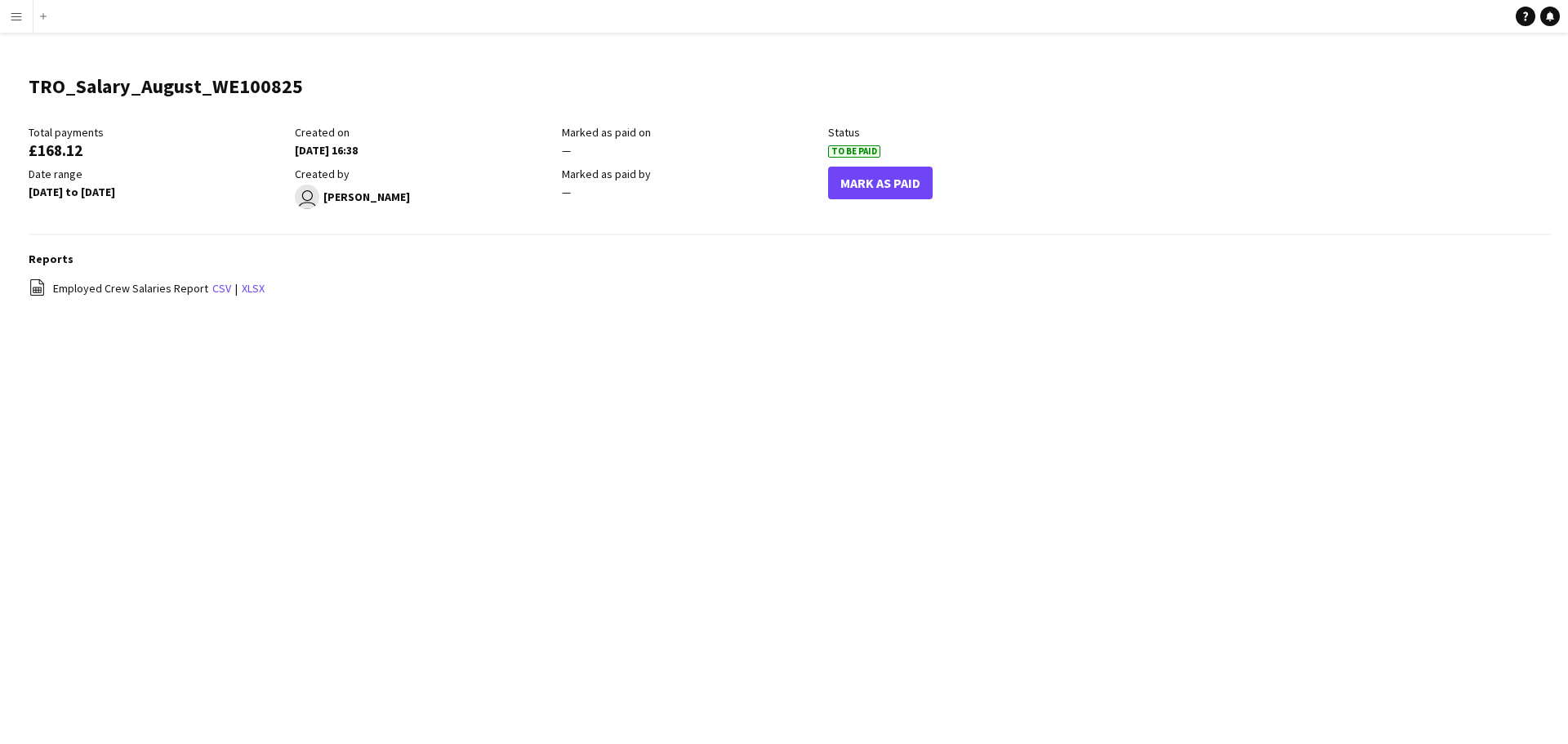
click at [17, 17] on app-icon "Menu" at bounding box center [17, 17] width 13 height 13
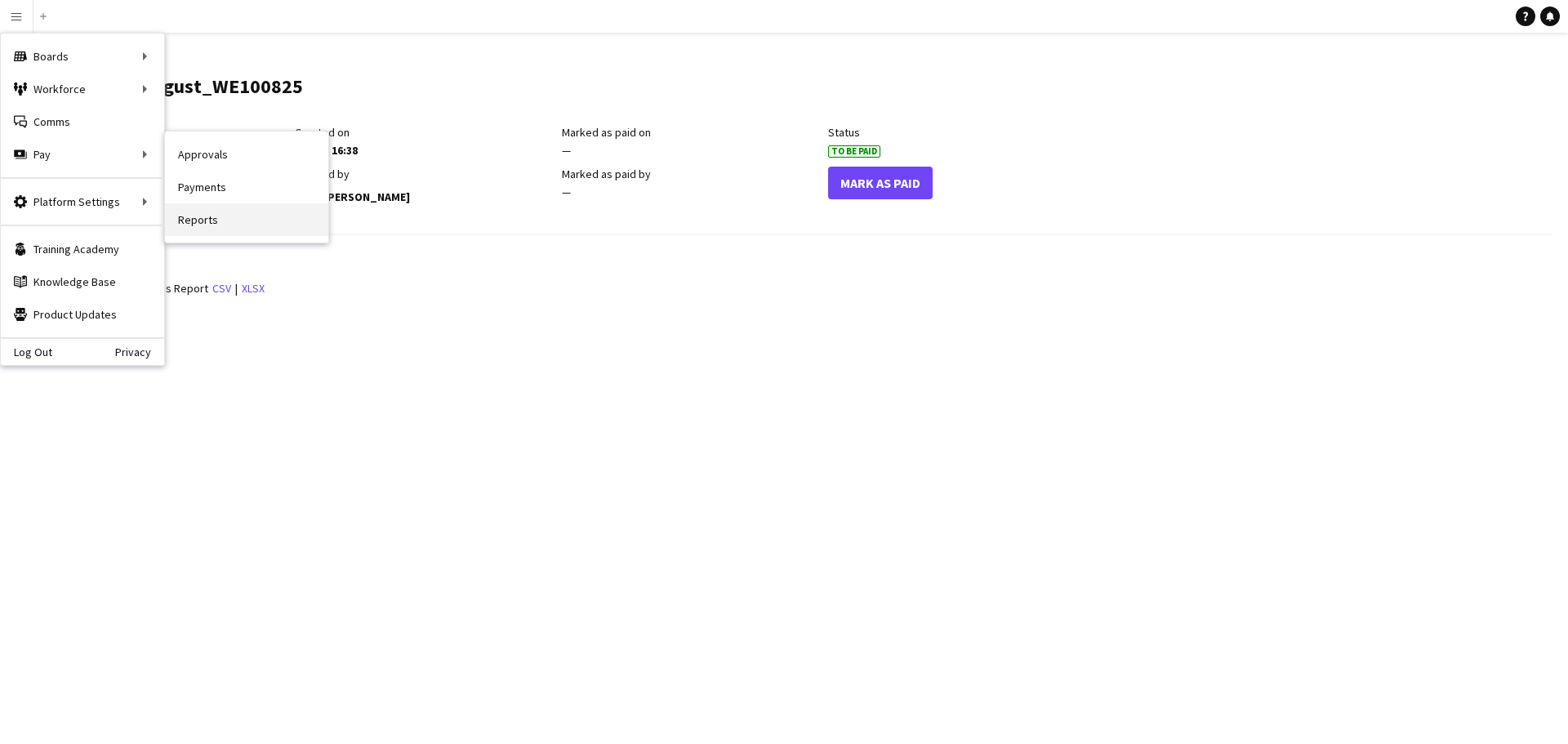
click at [199, 215] on link "Reports" at bounding box center [246, 220] width 164 height 33
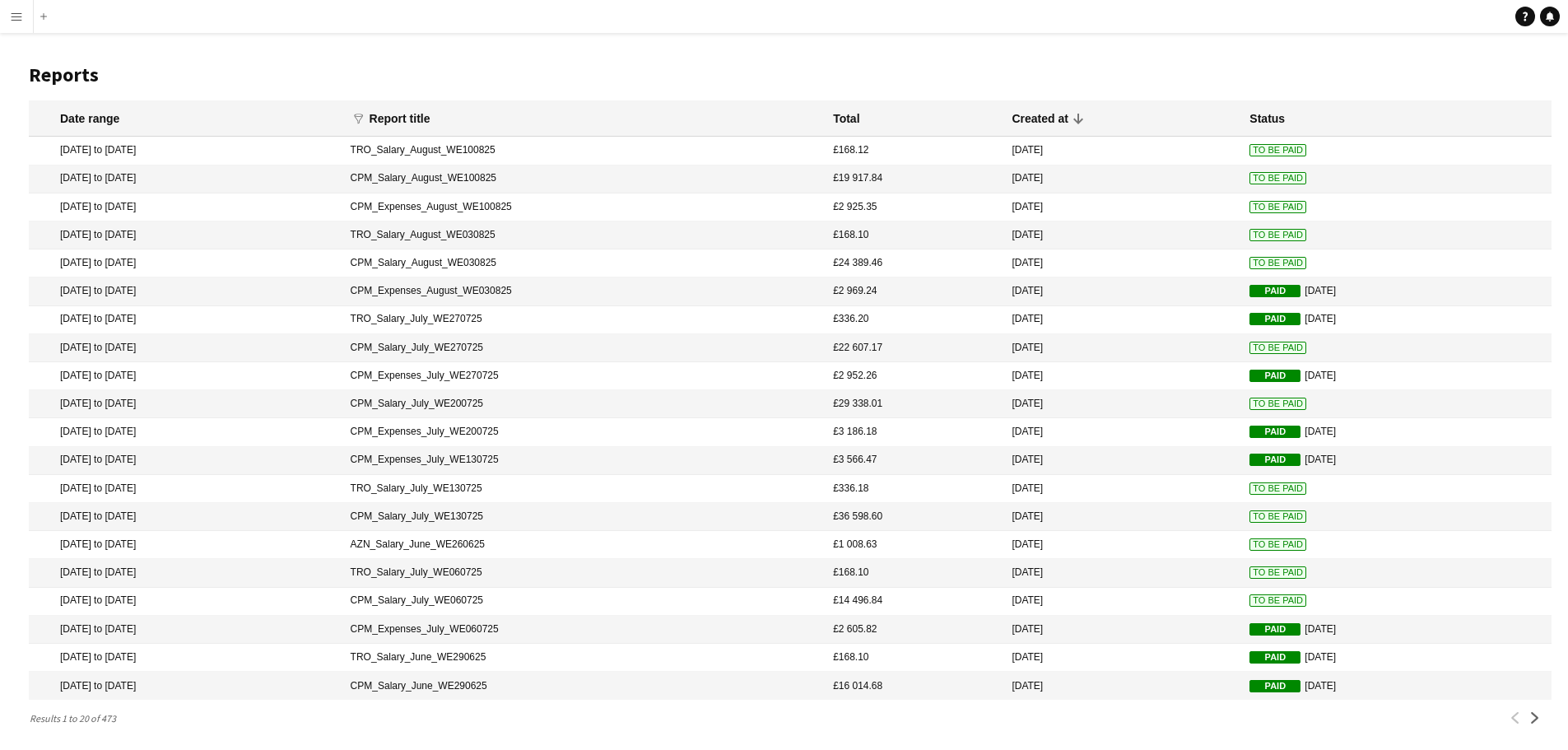
scroll to position [3, 0]
click at [1529, 720] on app-icon "Next" at bounding box center [1535, 715] width 11 height 11
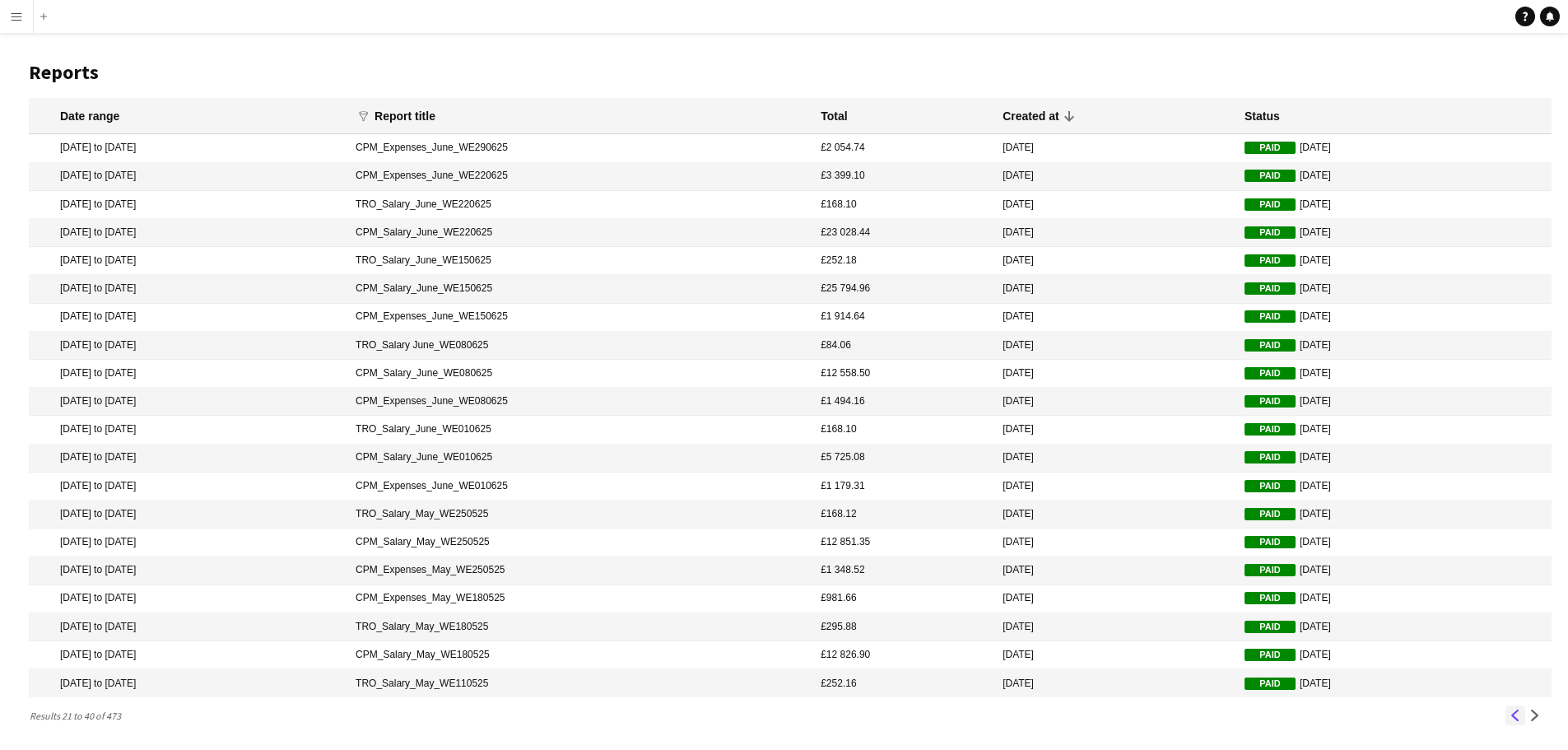
click at [1518, 718] on app-icon "Previous" at bounding box center [1515, 715] width 11 height 11
